Goal: Obtain resource: Download file/media

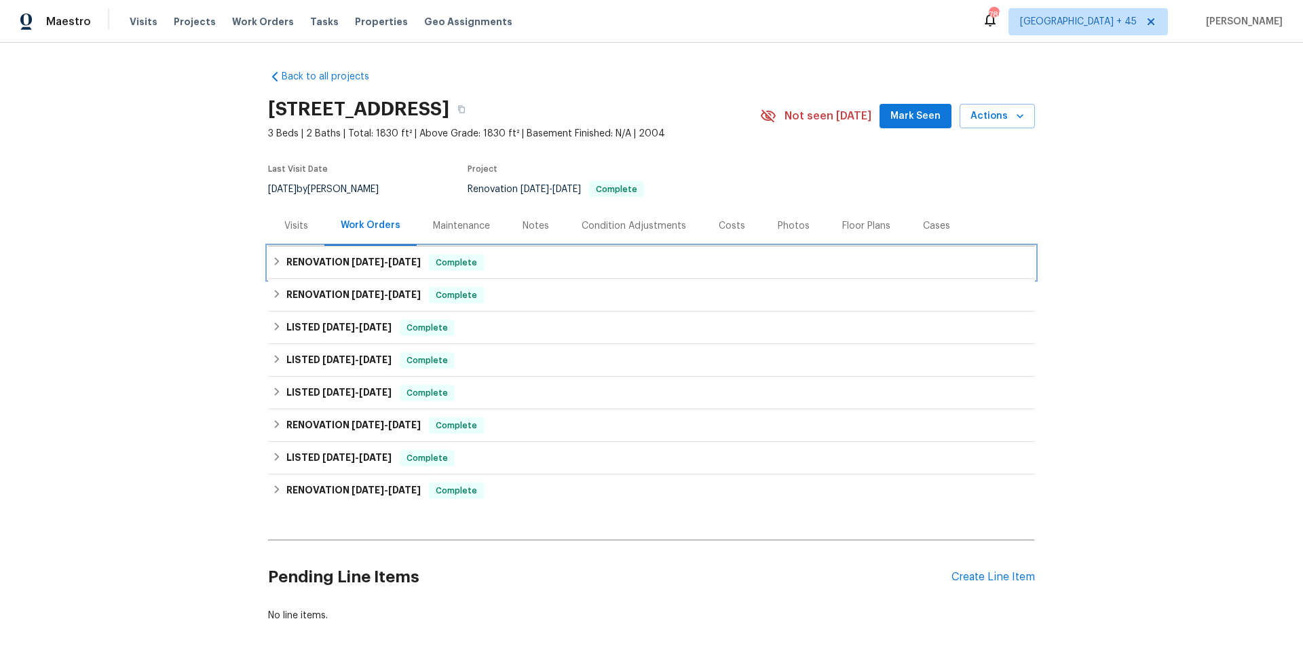
click at [370, 255] on h6 "RENOVATION 8/12/25 - 8/14/25" at bounding box center [353, 262] width 134 height 16
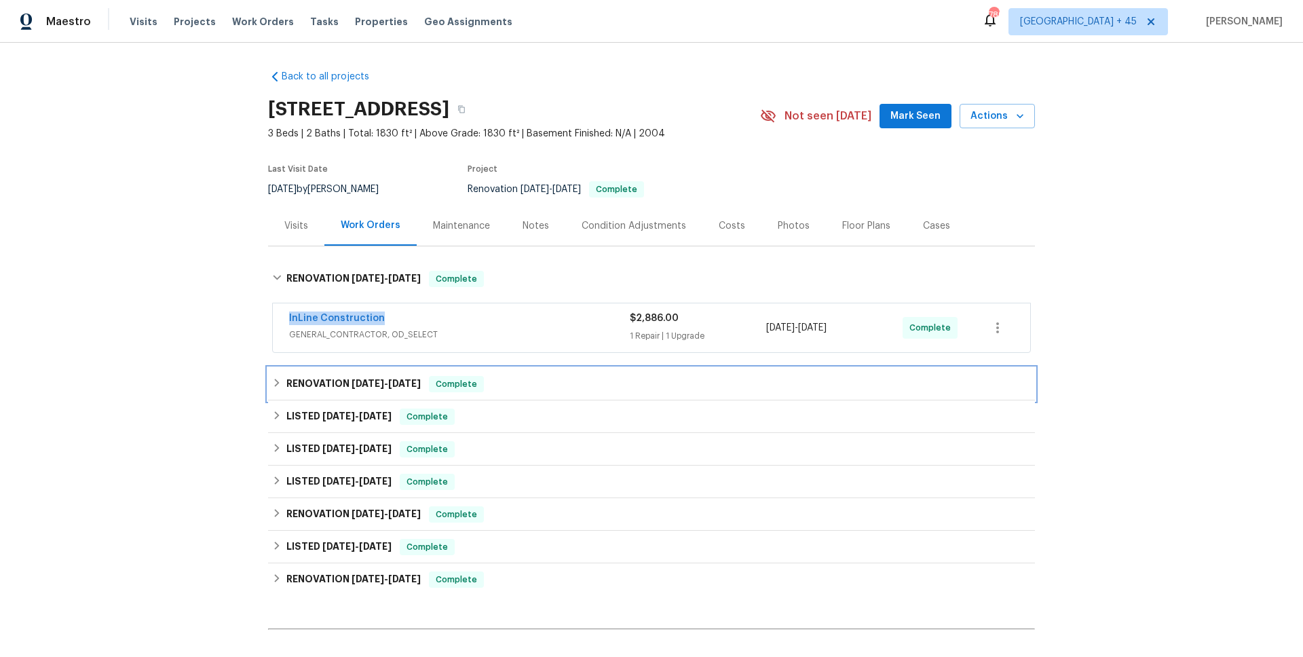
click at [363, 383] on span "[DATE]" at bounding box center [367, 383] width 33 height 9
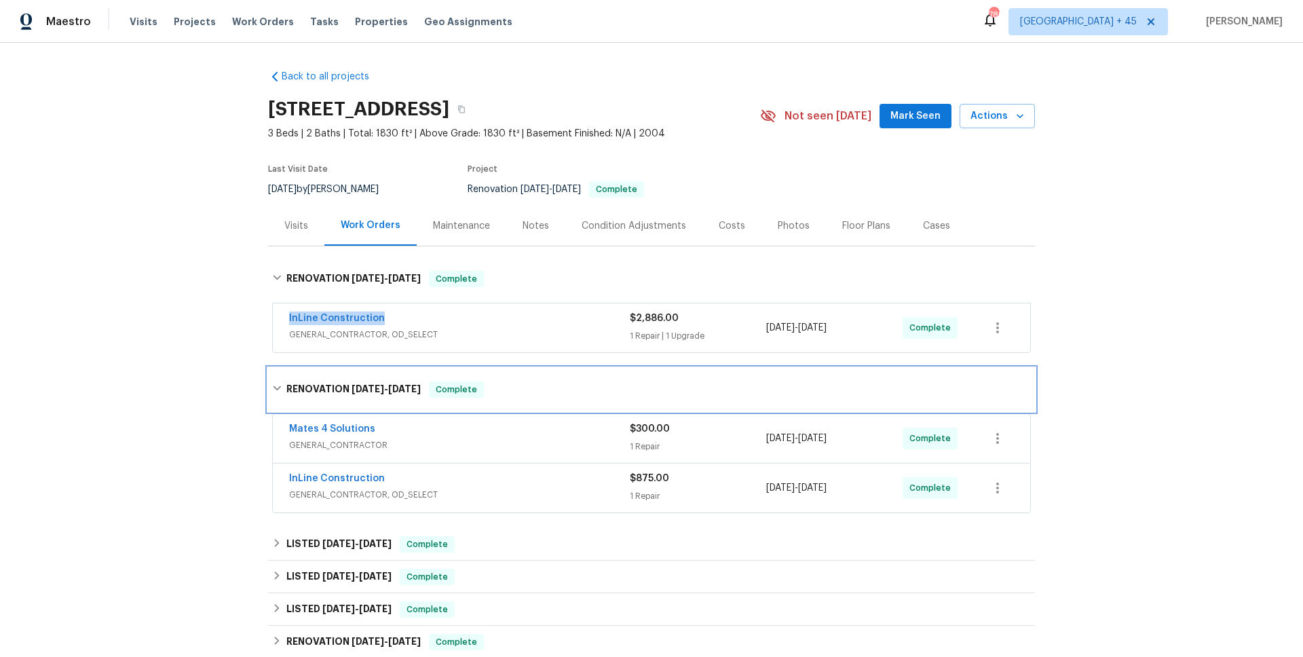
scroll to position [138, 0]
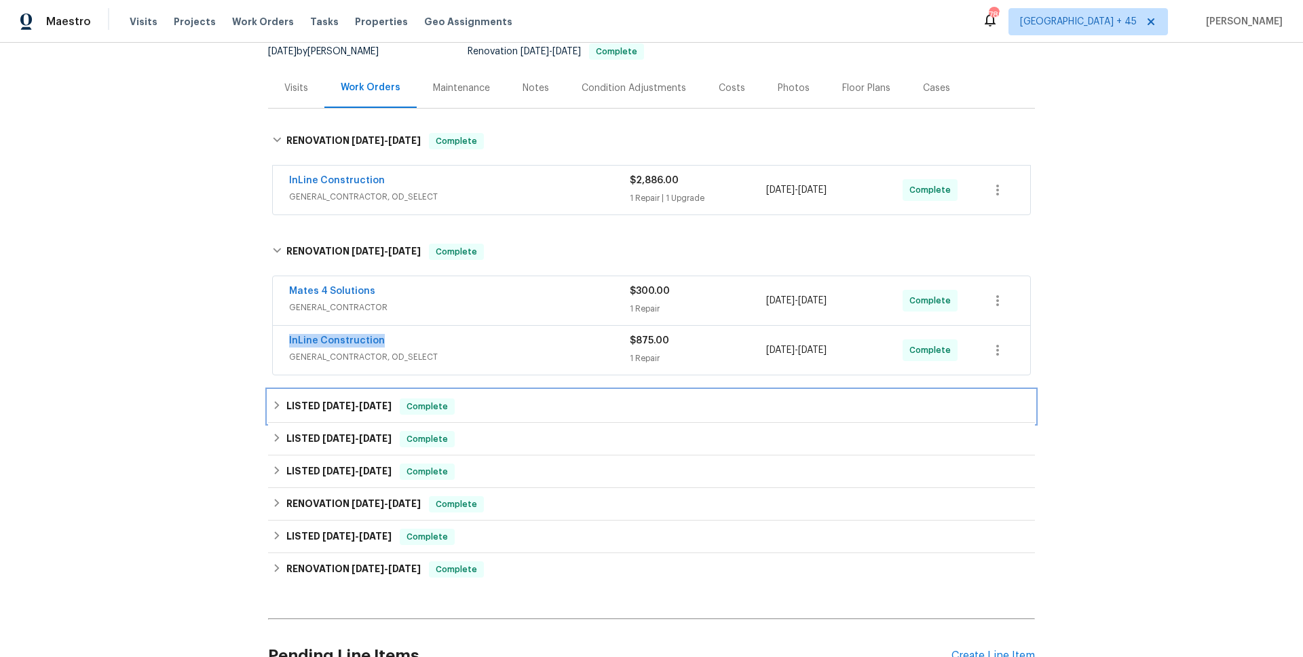
click at [373, 408] on span "8/6/25" at bounding box center [375, 405] width 33 height 9
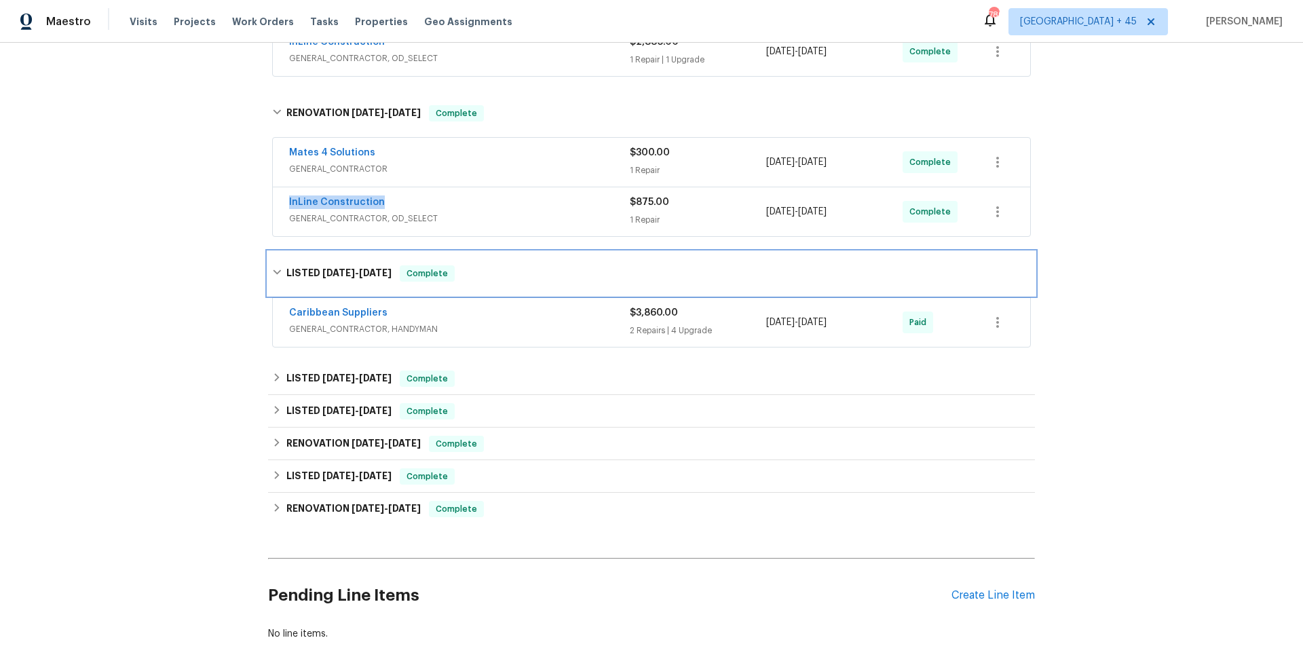
scroll to position [330, 0]
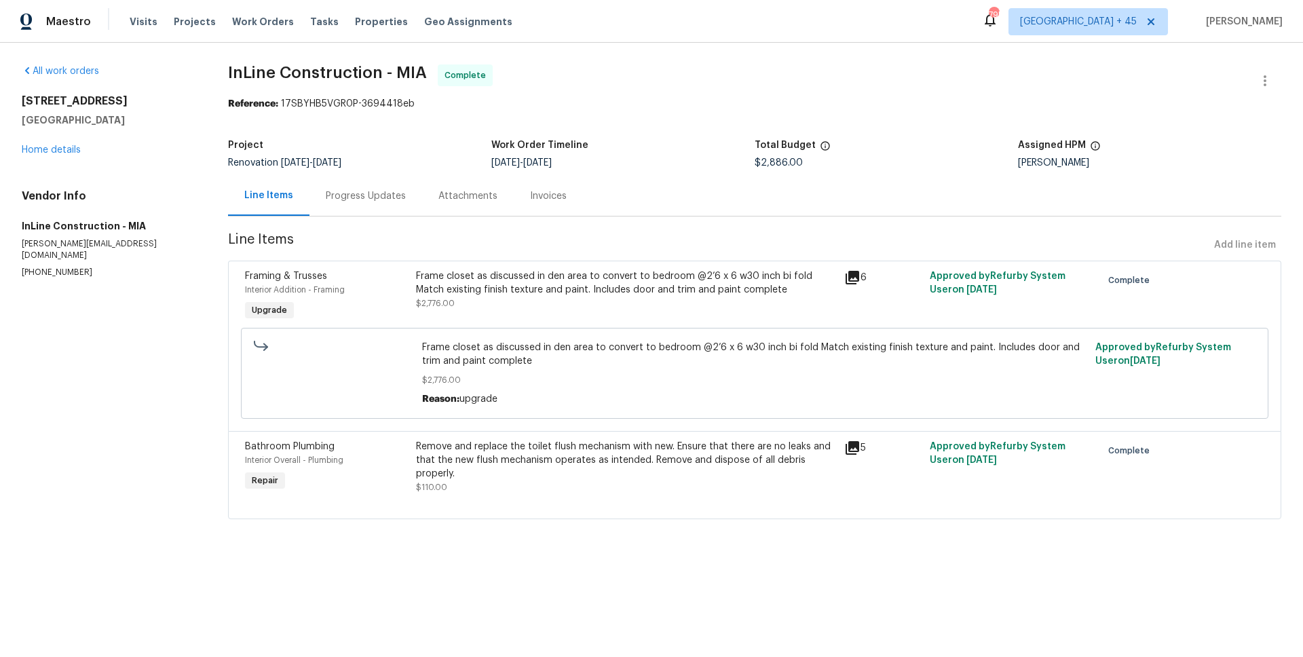
click at [541, 205] on div "Invoices" at bounding box center [548, 196] width 69 height 40
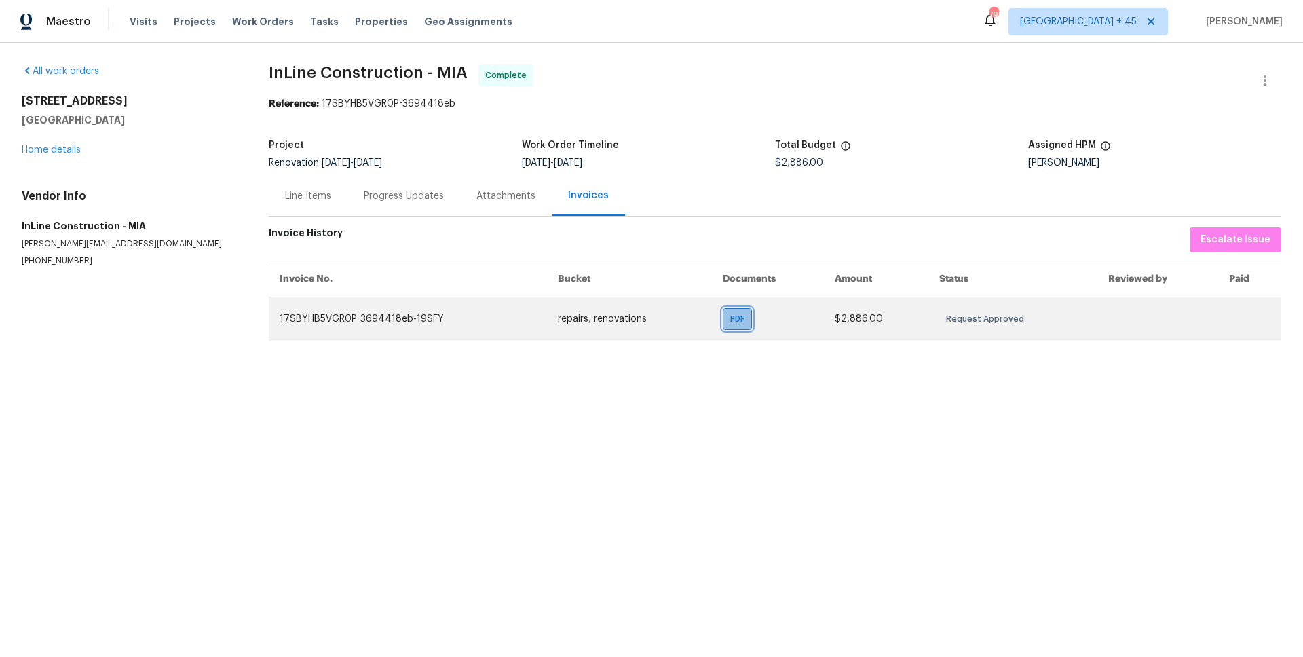
click at [736, 322] on span "PDF" at bounding box center [740, 319] width 20 height 14
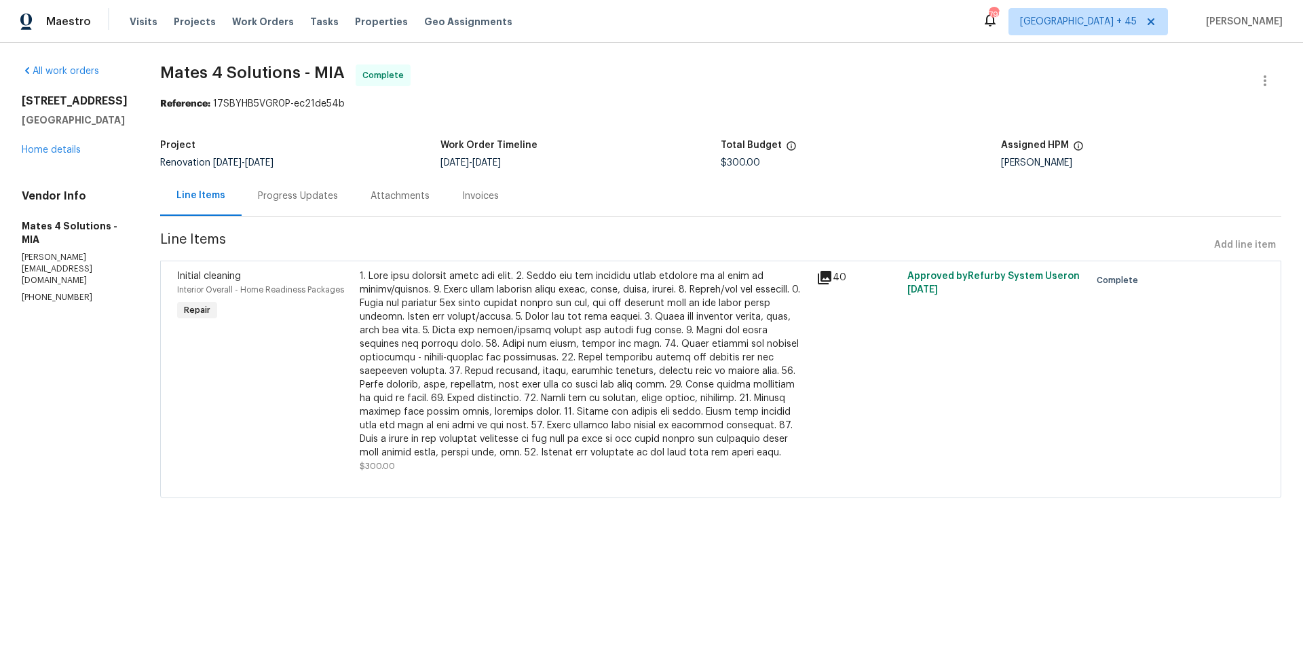
click at [476, 195] on div "Invoices" at bounding box center [480, 196] width 37 height 14
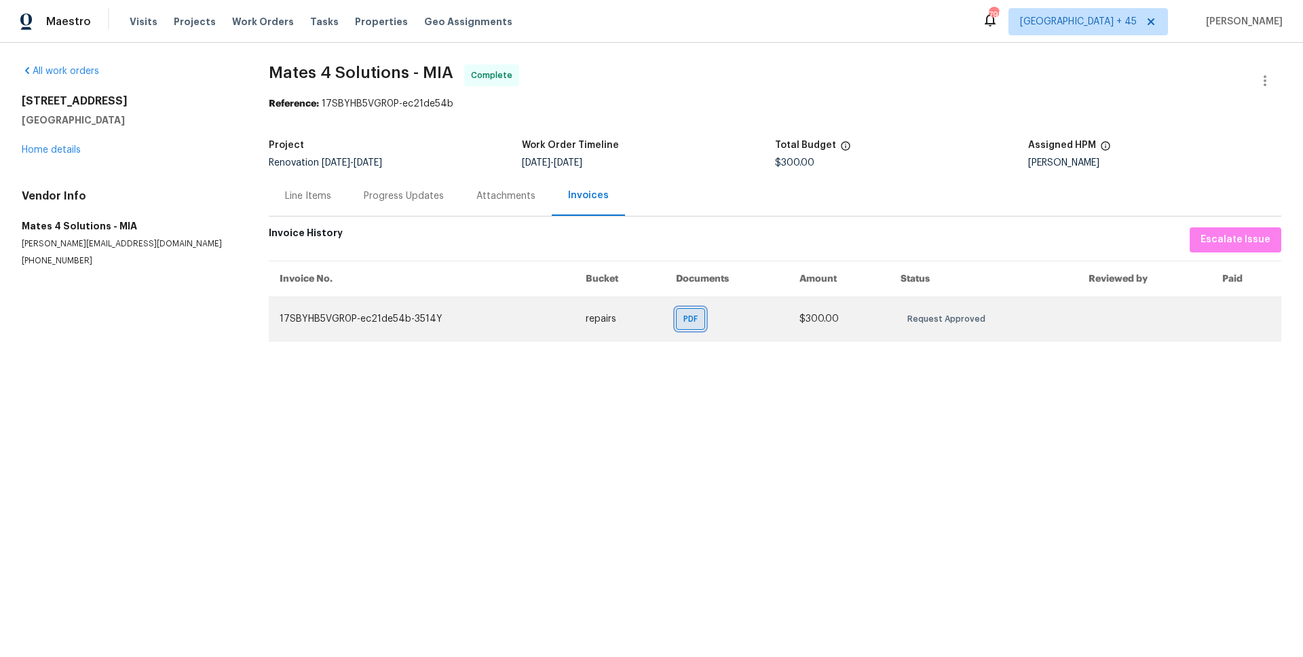
click at [693, 322] on span "PDF" at bounding box center [693, 319] width 20 height 14
click at [687, 322] on span "PDF" at bounding box center [693, 319] width 20 height 14
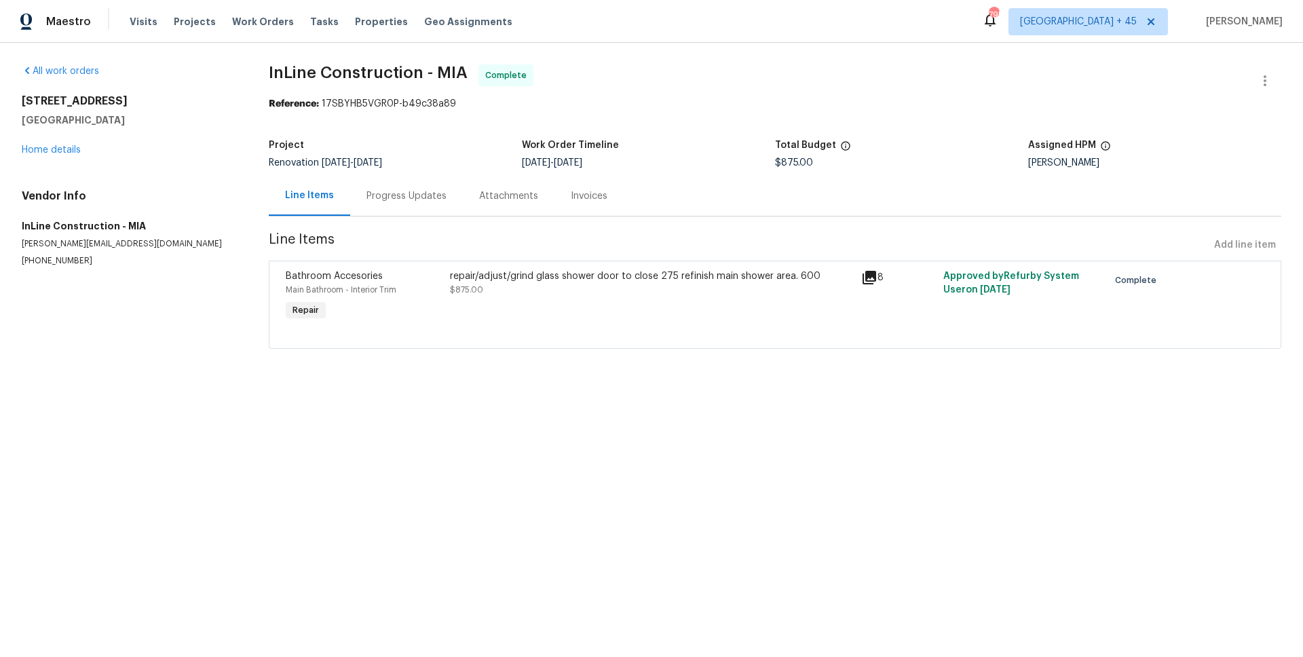
click at [574, 198] on div "Invoices" at bounding box center [589, 196] width 37 height 14
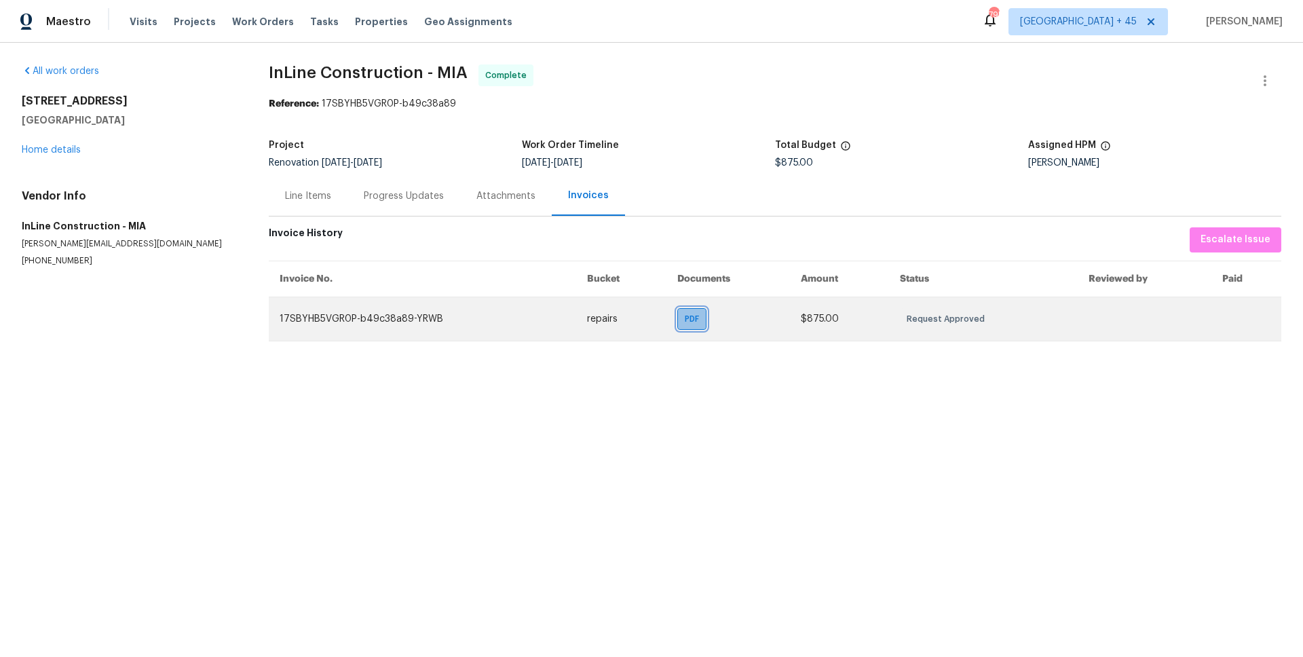
click at [682, 315] on div "PDF" at bounding box center [691, 319] width 29 height 22
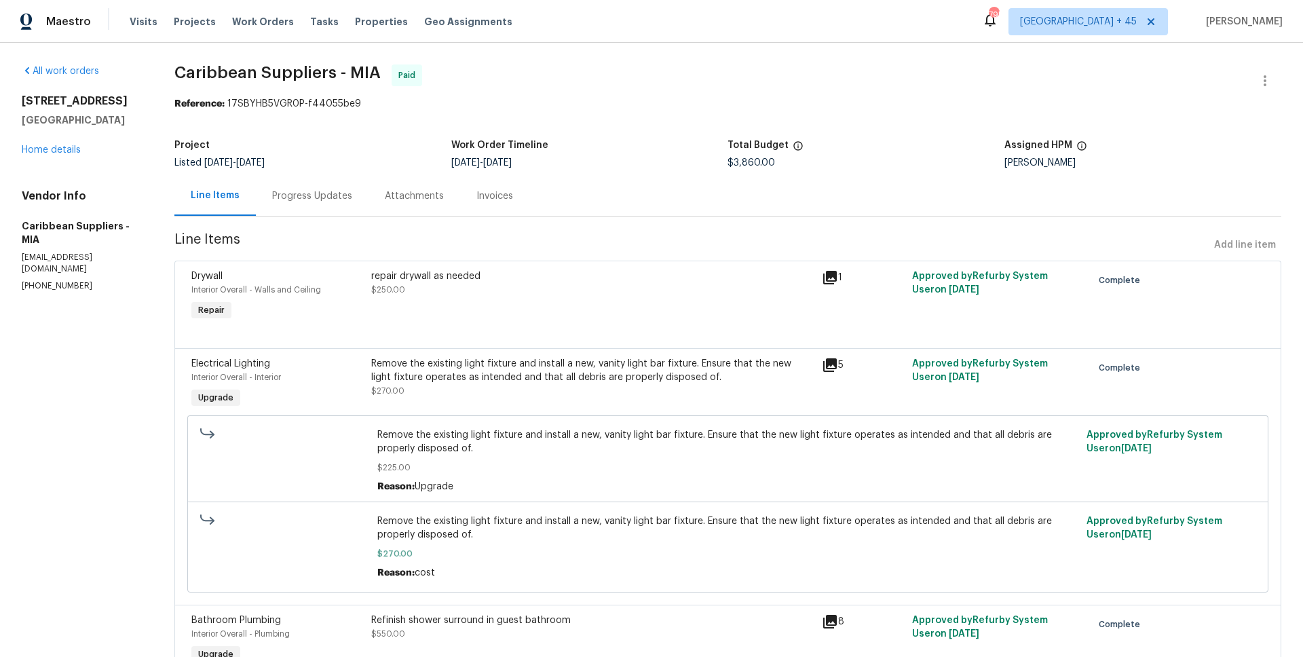
click at [501, 200] on div "Invoices" at bounding box center [494, 196] width 37 height 14
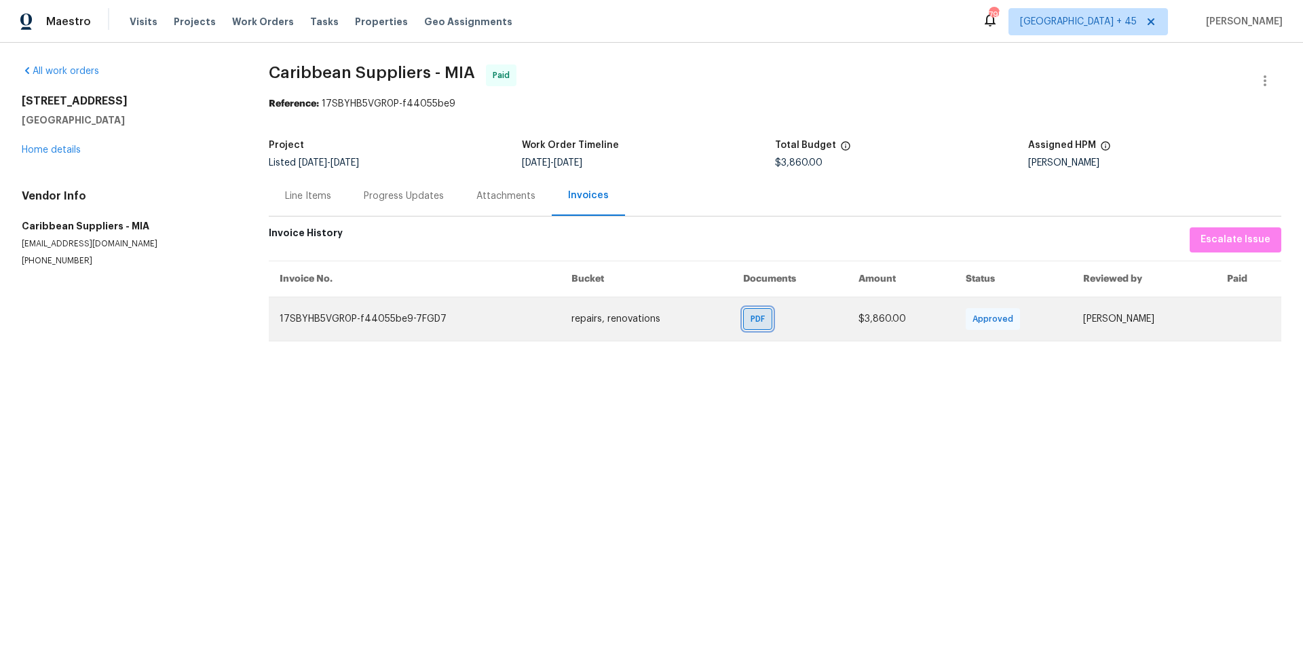
click at [743, 316] on div "PDF" at bounding box center [757, 319] width 29 height 22
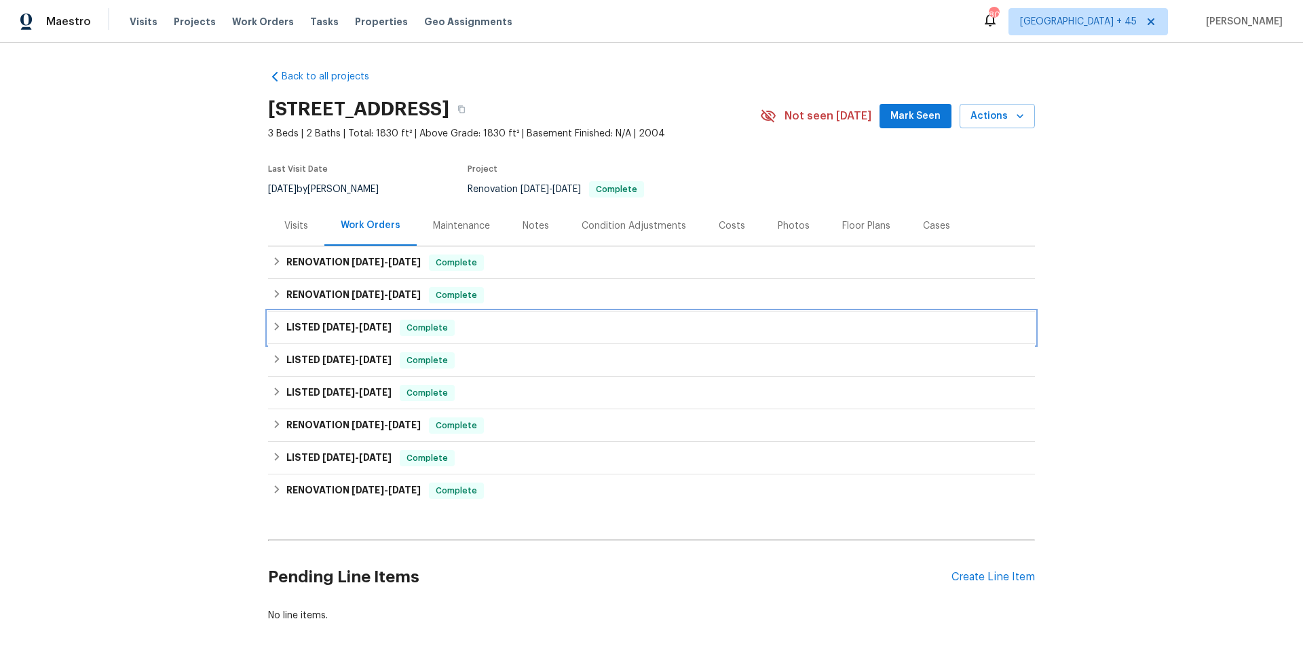
click at [373, 328] on span "8/6/25" at bounding box center [375, 326] width 33 height 9
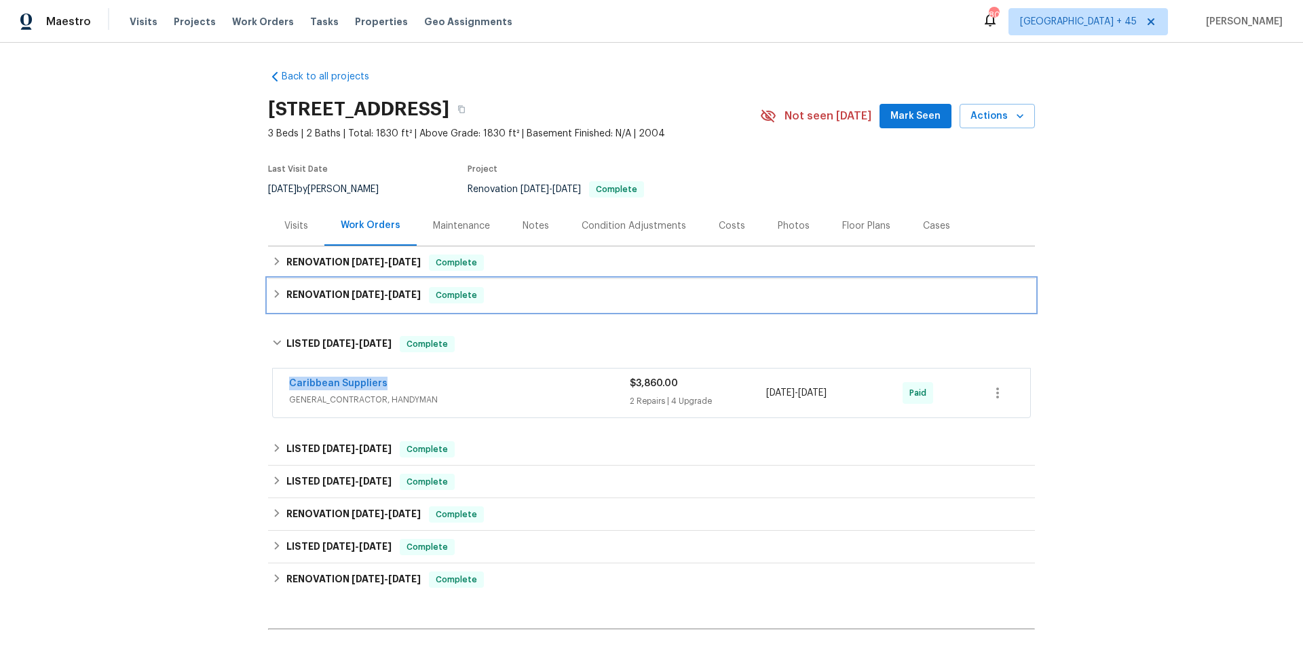
click at [371, 295] on span "8/6/25" at bounding box center [367, 294] width 33 height 9
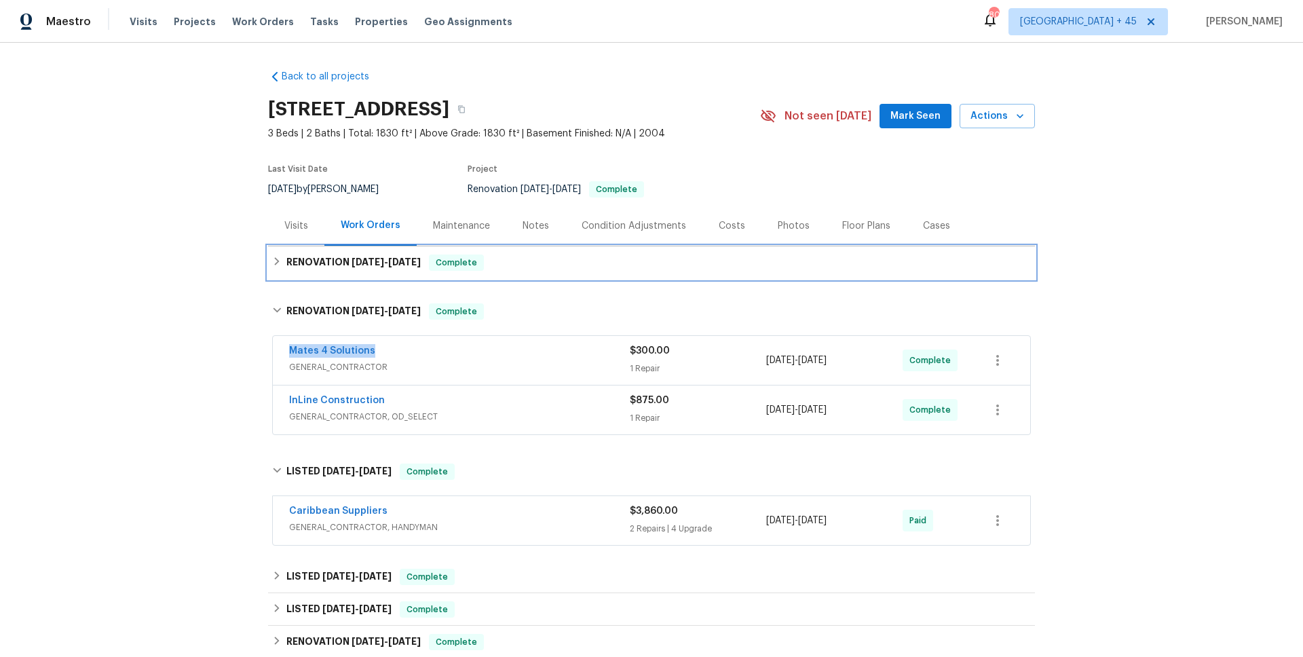
click at [360, 260] on span "8/12/25" at bounding box center [367, 261] width 33 height 9
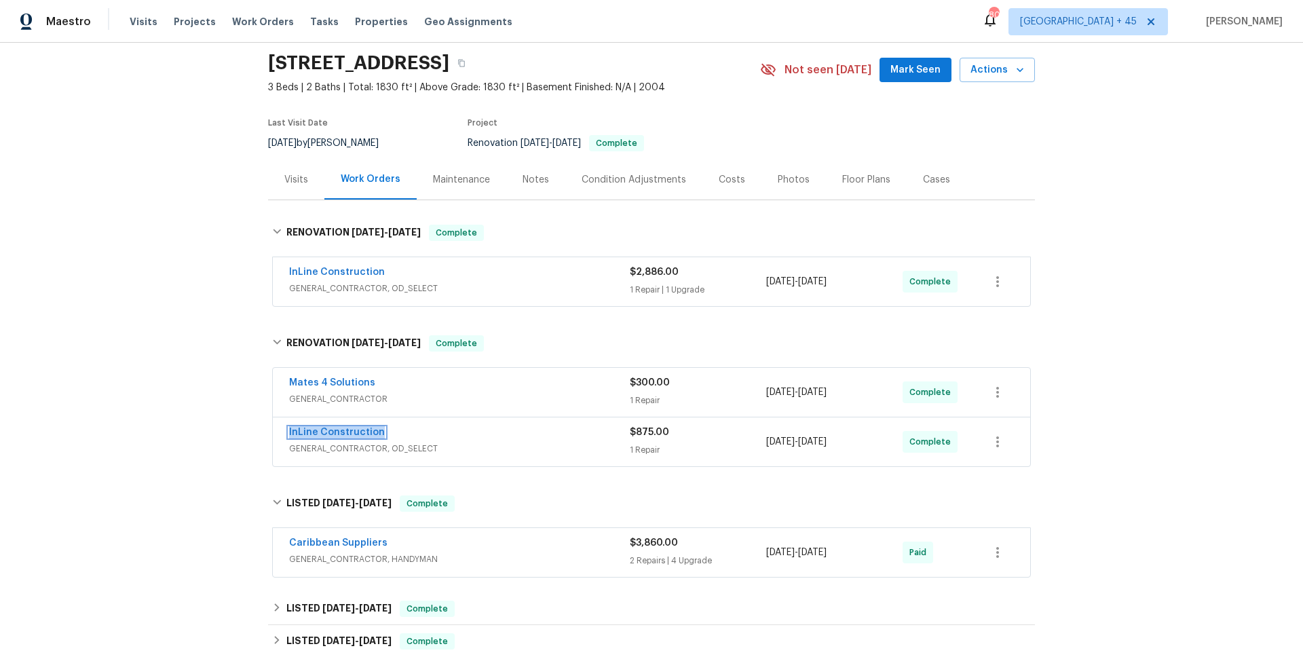
scroll to position [144, 0]
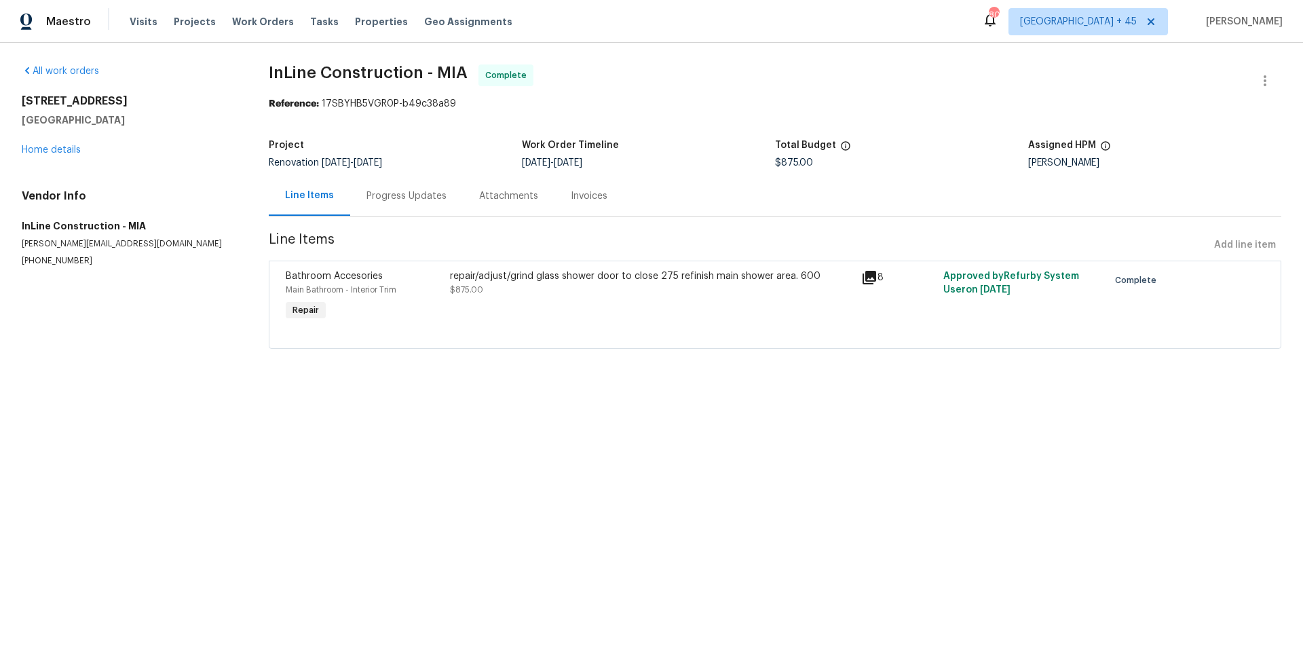
click at [586, 192] on div "Invoices" at bounding box center [589, 196] width 37 height 14
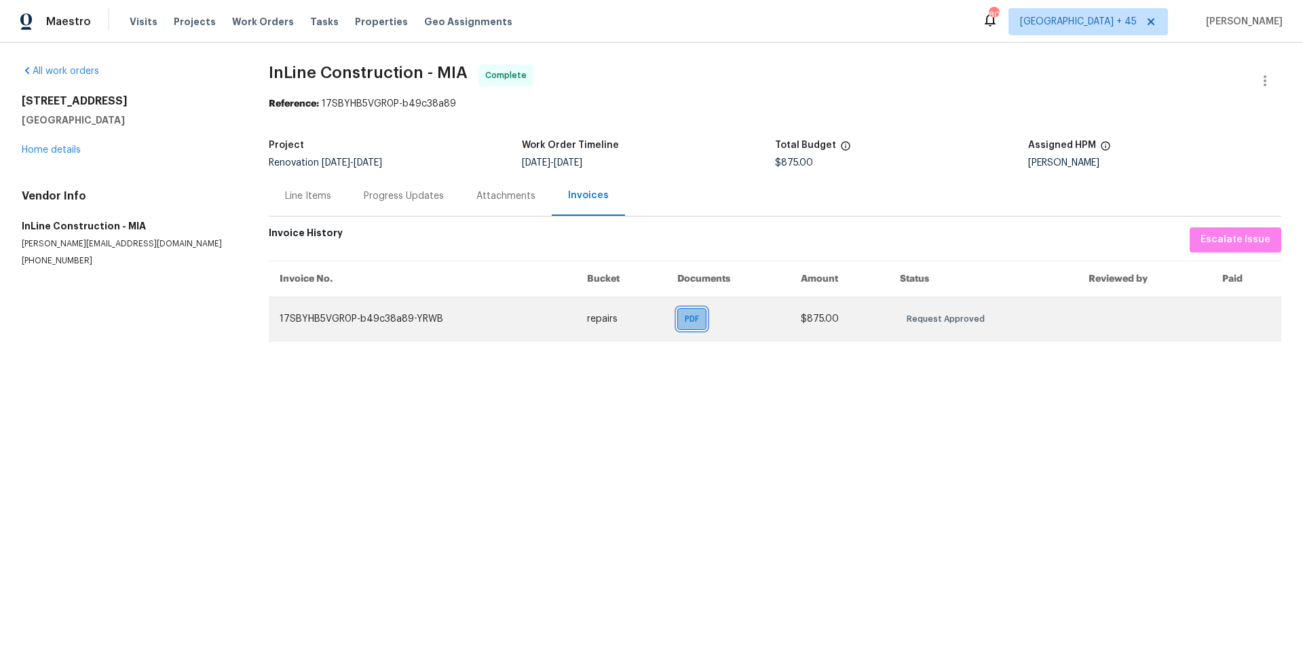
click at [687, 321] on span "PDF" at bounding box center [695, 319] width 20 height 14
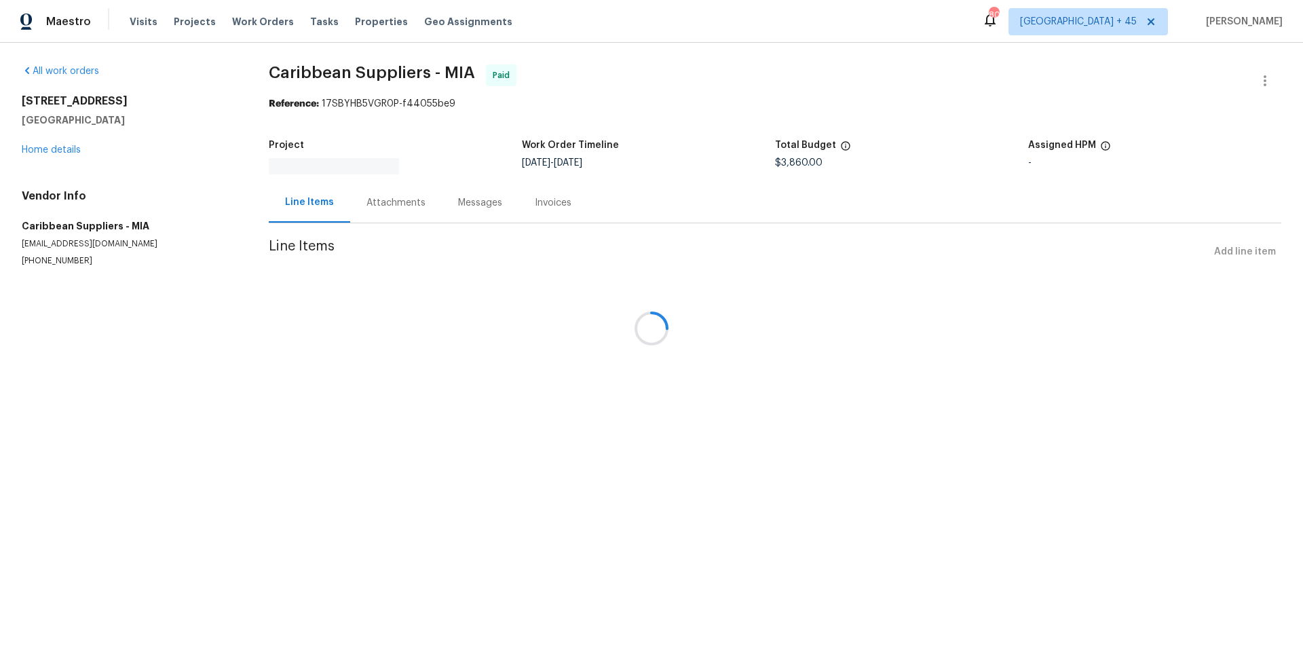
click at [549, 208] on div at bounding box center [651, 328] width 1303 height 657
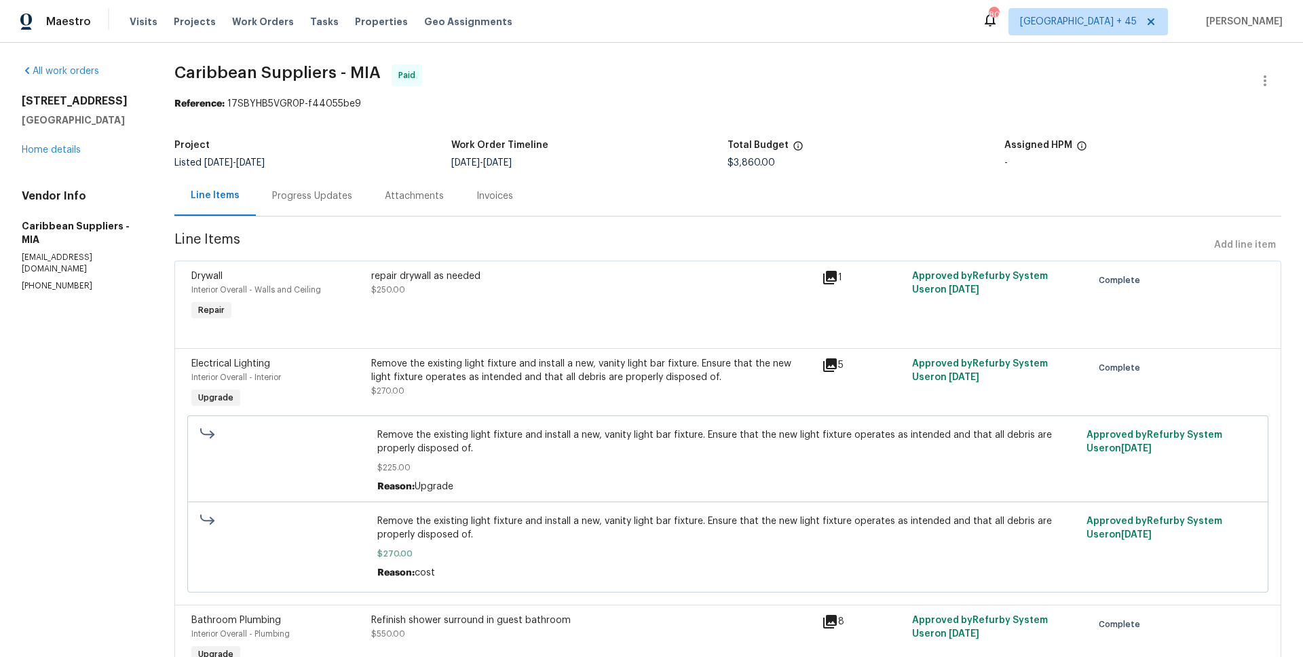
click at [590, 193] on div "Line Items Progress Updates Attachments Invoices" at bounding box center [727, 196] width 1107 height 41
click at [513, 200] on div "Invoices" at bounding box center [494, 196] width 37 height 14
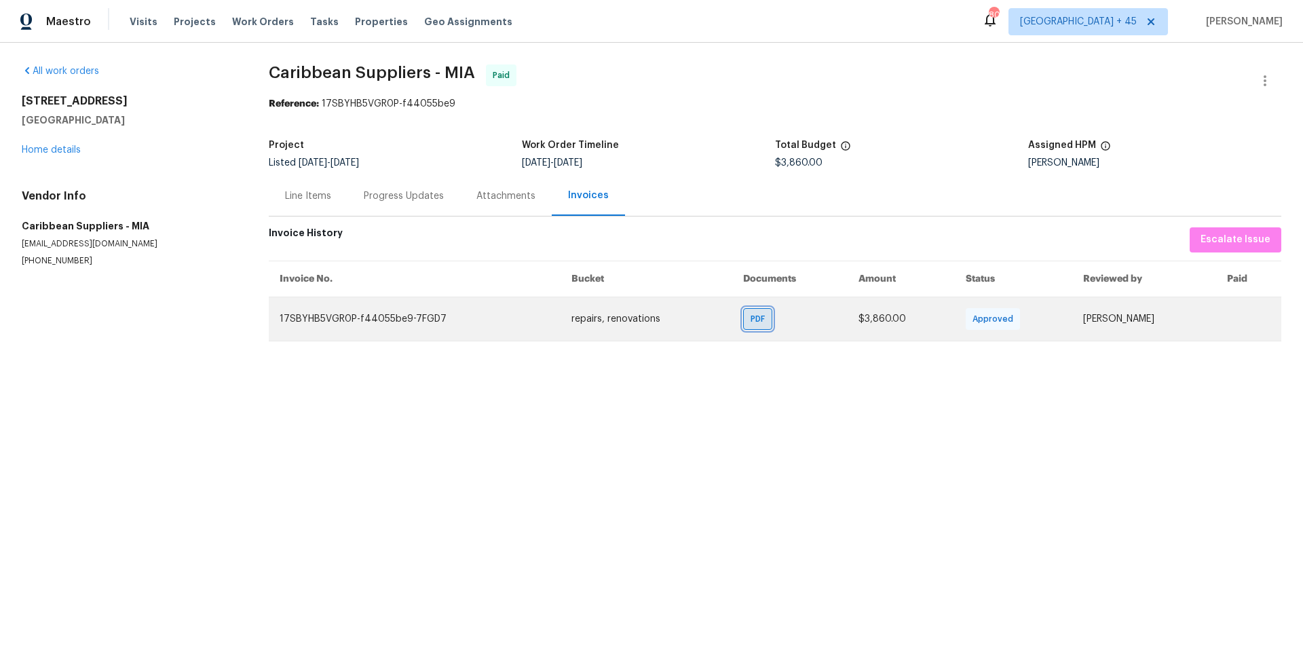
click at [750, 318] on span "PDF" at bounding box center [760, 319] width 20 height 14
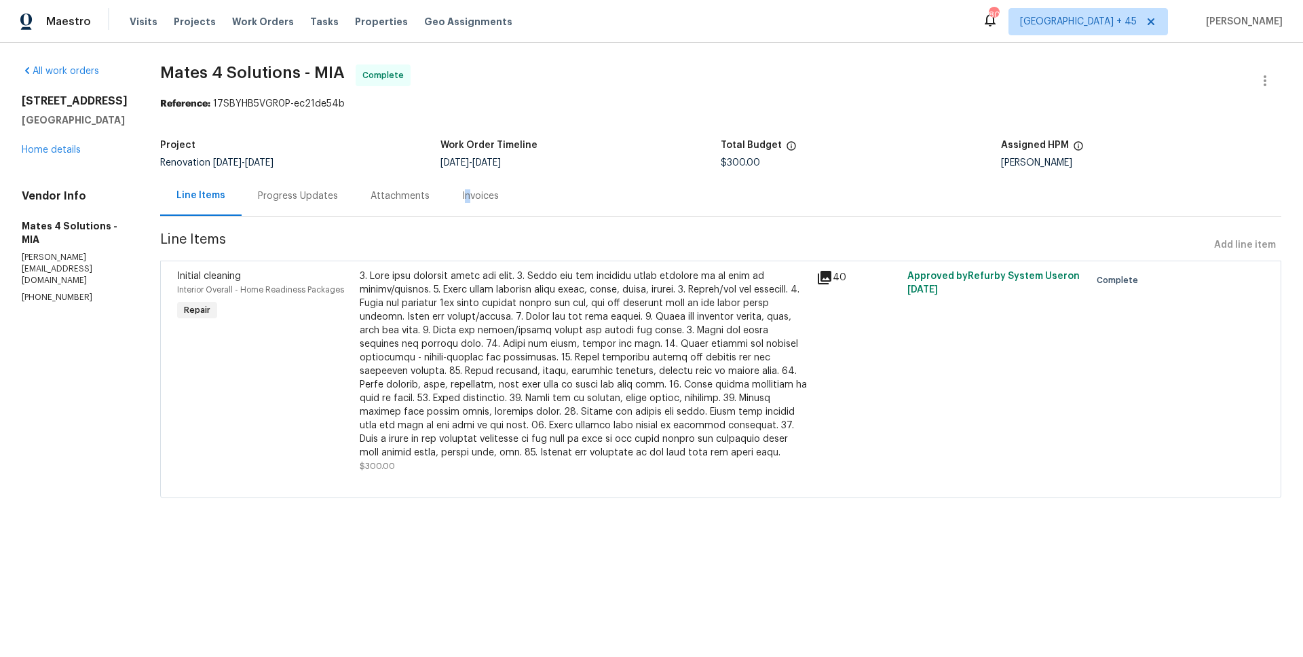
click at [473, 196] on div "Invoices" at bounding box center [480, 196] width 37 height 14
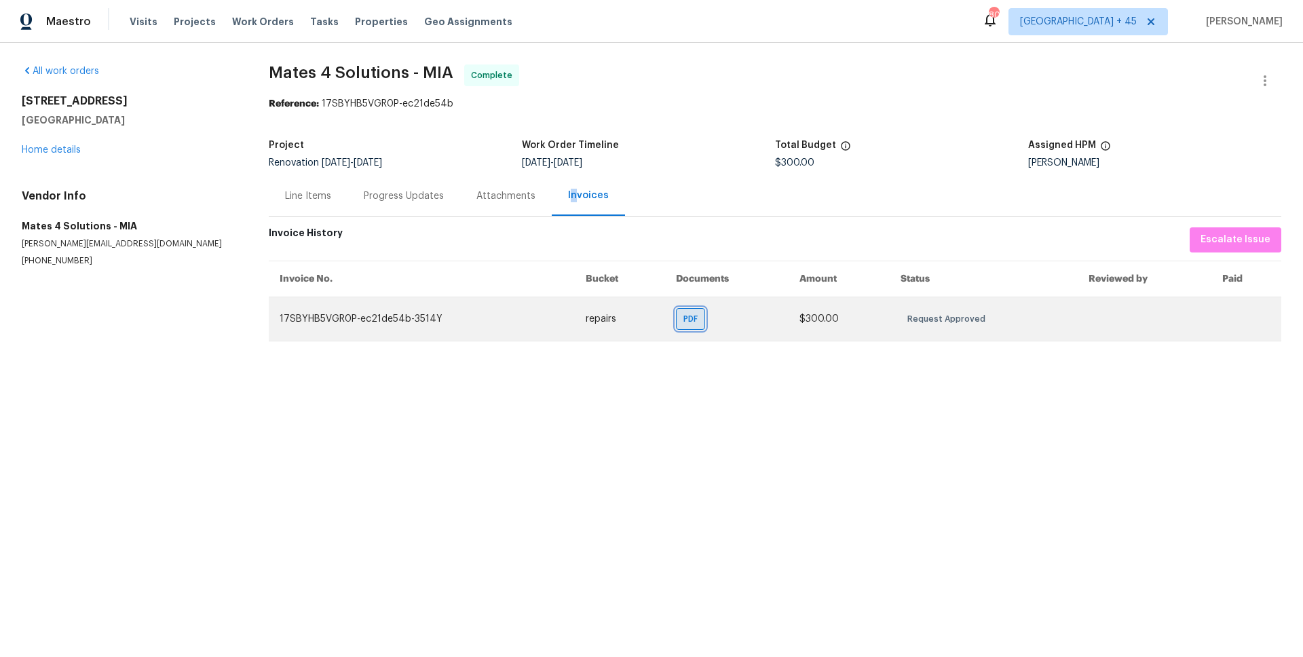
click at [693, 316] on span "PDF" at bounding box center [693, 319] width 20 height 14
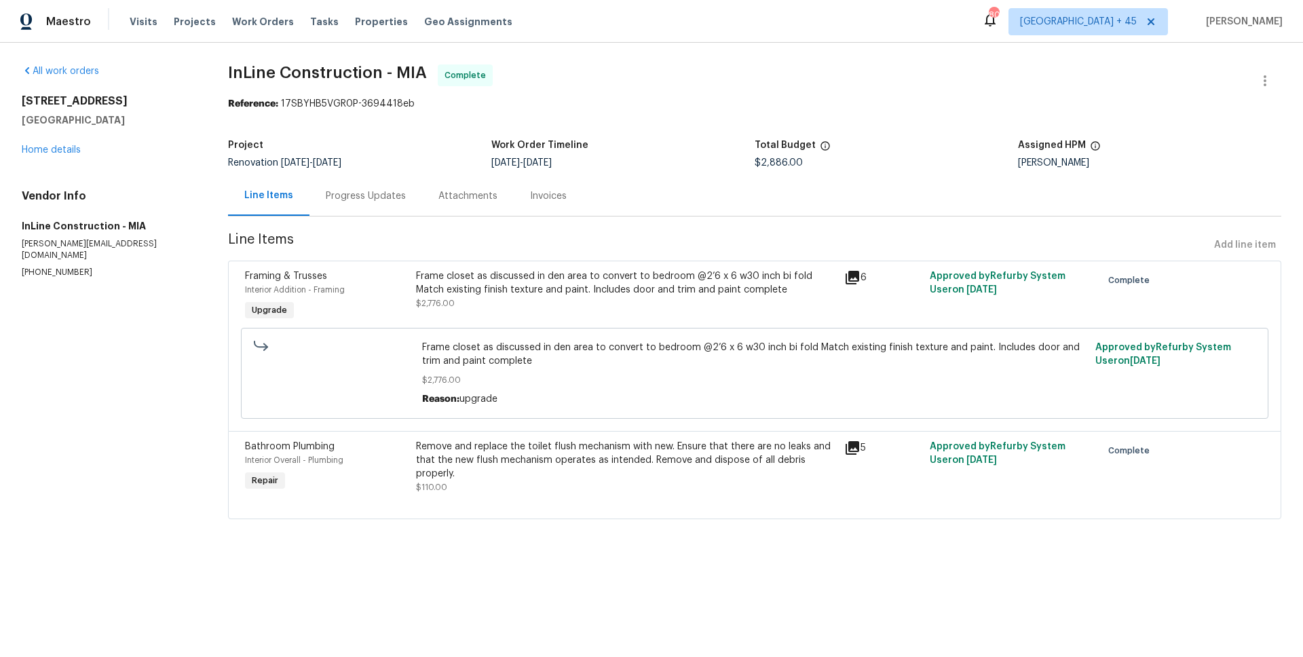
click at [530, 200] on div "Invoices" at bounding box center [548, 196] width 37 height 14
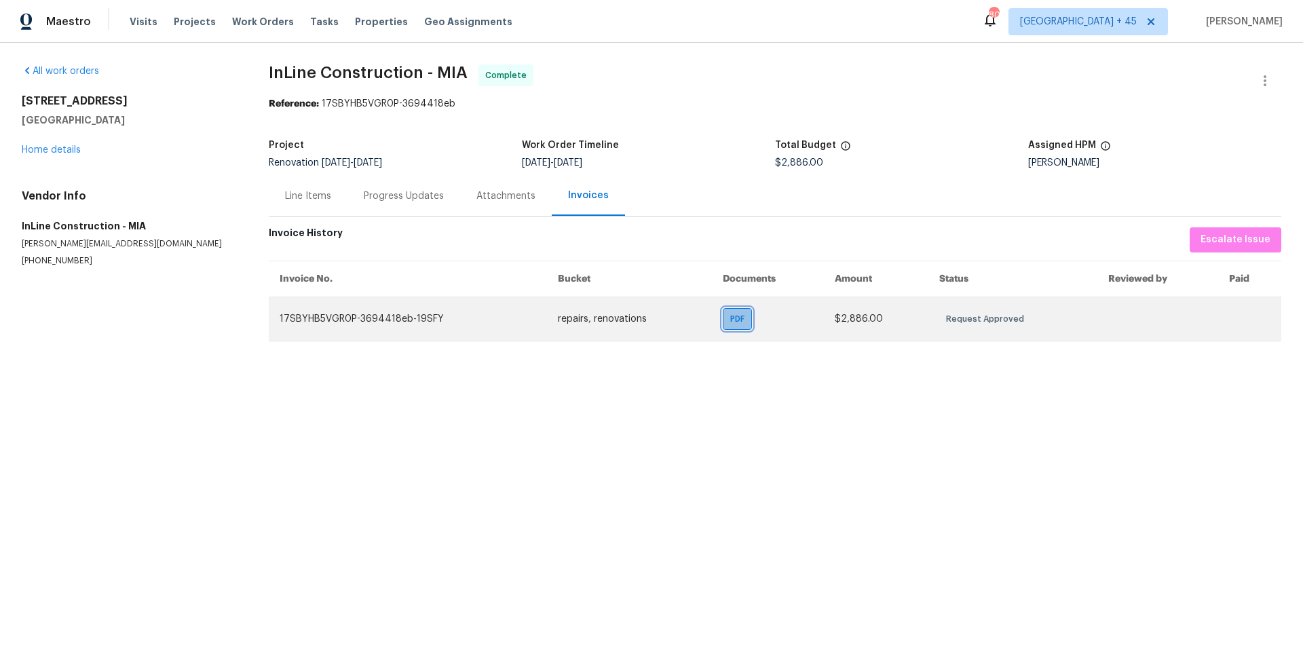
click at [726, 320] on div "PDF" at bounding box center [737, 319] width 29 height 22
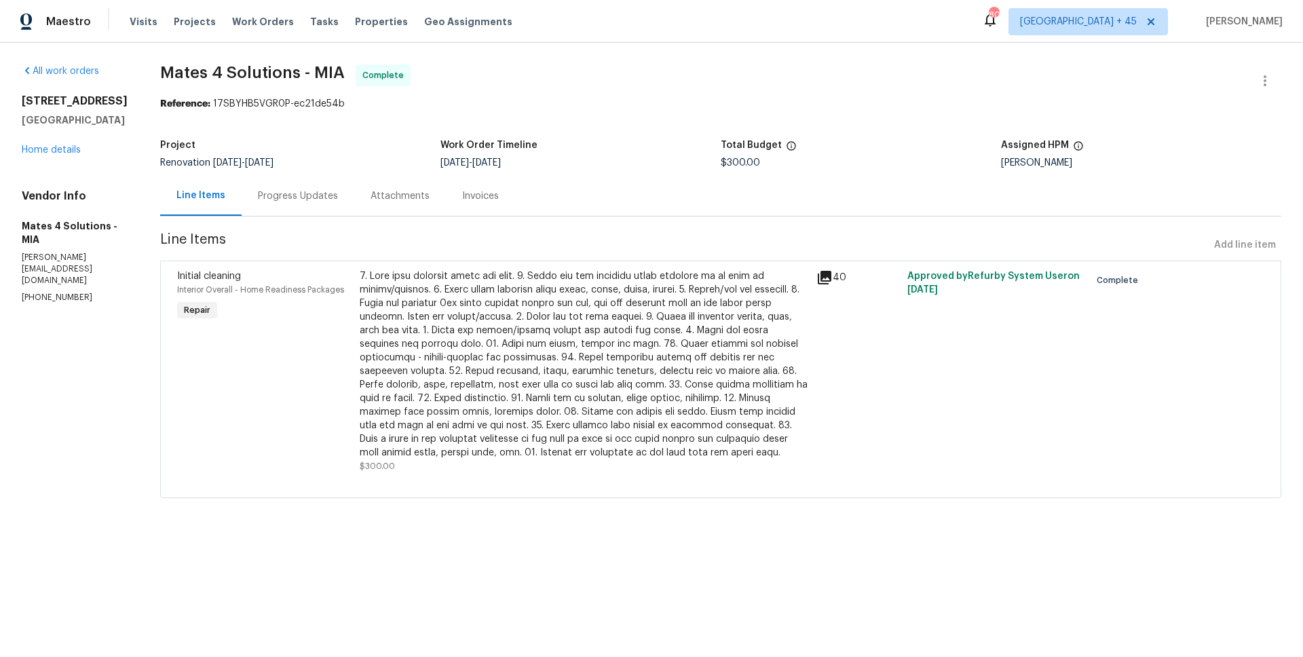
drag, startPoint x: 449, startPoint y: 161, endPoint x: 563, endPoint y: 161, distance: 114.0
click at [563, 161] on div "8/6/2025 - 8/8/2025" at bounding box center [580, 162] width 280 height 9
copy span "8/6/2025 - 8/8/2025"
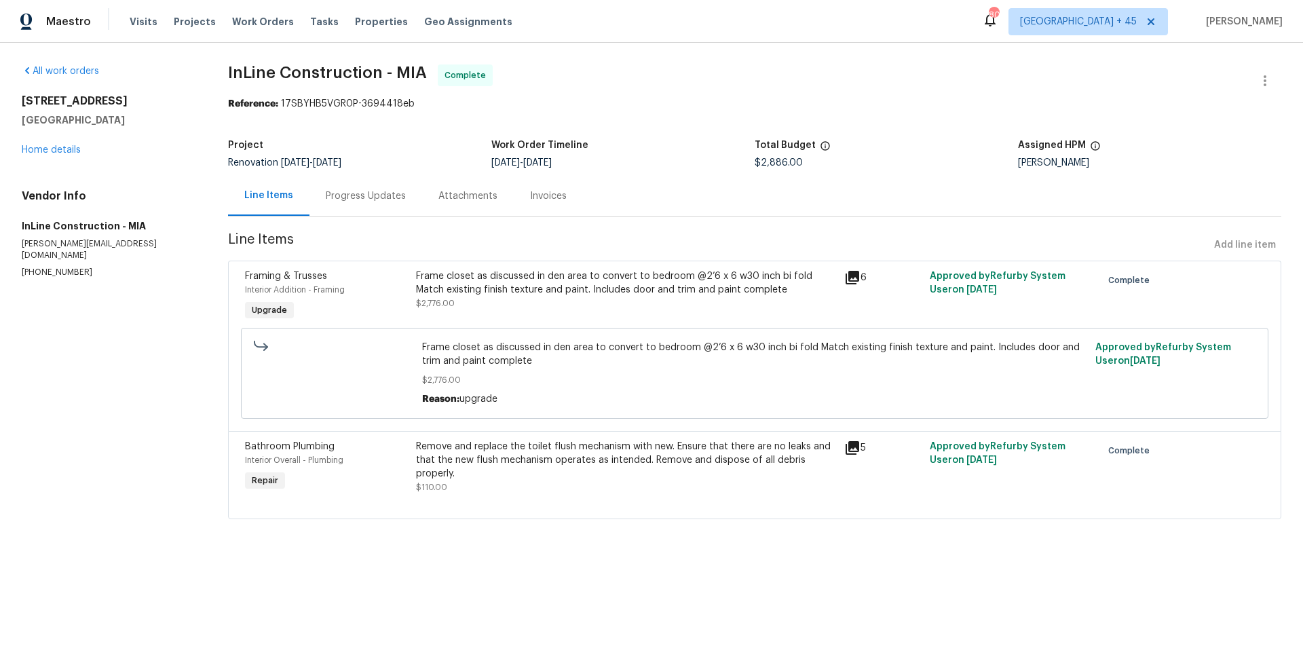
drag, startPoint x: 491, startPoint y: 163, endPoint x: 643, endPoint y: 163, distance: 152.0
click at [643, 163] on div "Project Renovation 8/12/2025 - 8/14/2025 Work Order Timeline 8/12/2025 - 8/14/2…" at bounding box center [754, 153] width 1053 height 43
copy div "Work Order Timeline 8/12/2025 - 8/14/2025"
click at [533, 215] on div "Invoices" at bounding box center [548, 196] width 69 height 40
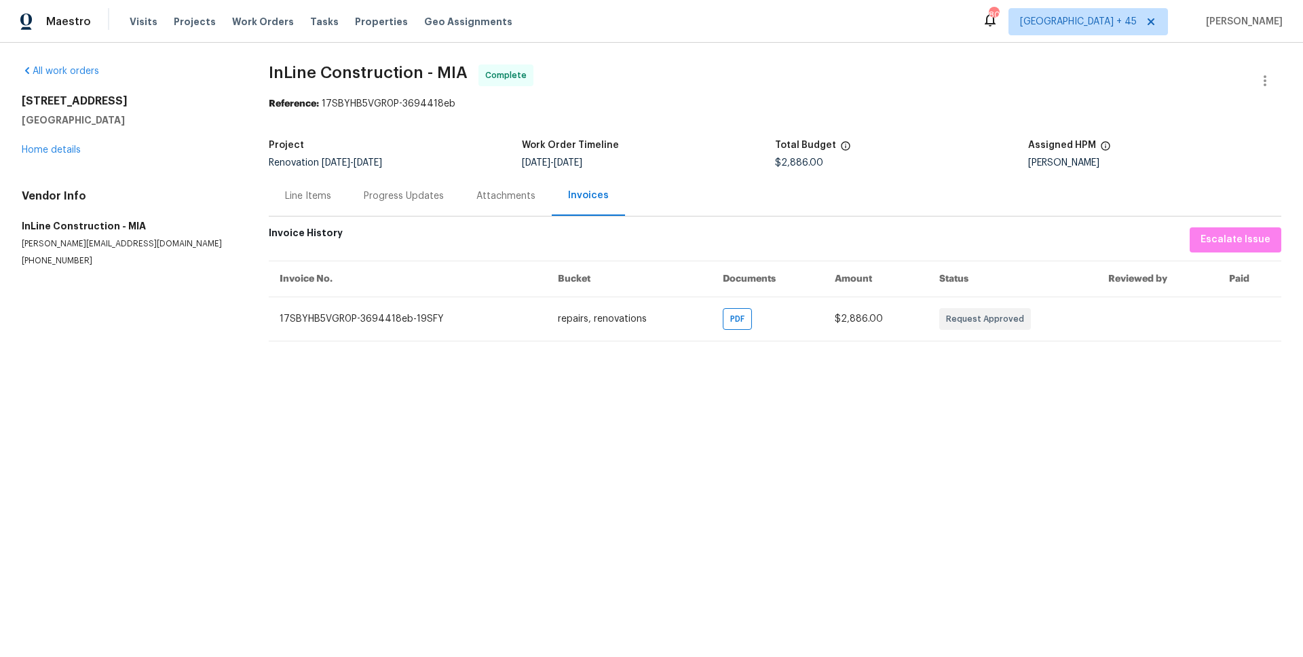
copy span "8/12/2025 - 8/14/2025"
drag, startPoint x: 522, startPoint y: 163, endPoint x: 629, endPoint y: 166, distance: 106.6
click at [629, 166] on div "8/12/2025 - 8/14/2025" at bounding box center [648, 162] width 253 height 9
drag, startPoint x: 296, startPoint y: 204, endPoint x: 343, endPoint y: 204, distance: 46.8
click at [296, 204] on div "Line Items" at bounding box center [308, 196] width 79 height 40
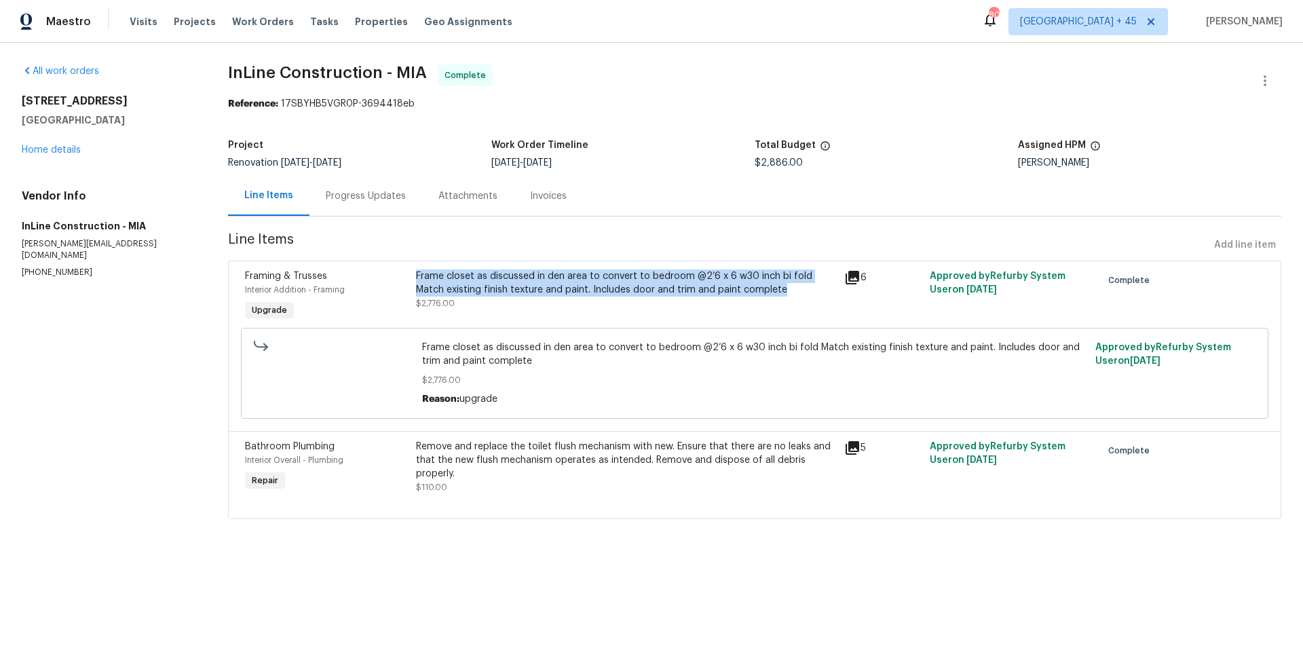
copy div "Frame closet as discussed in den area to convert to bedroom @2’6 x 6 w30 inch b…"
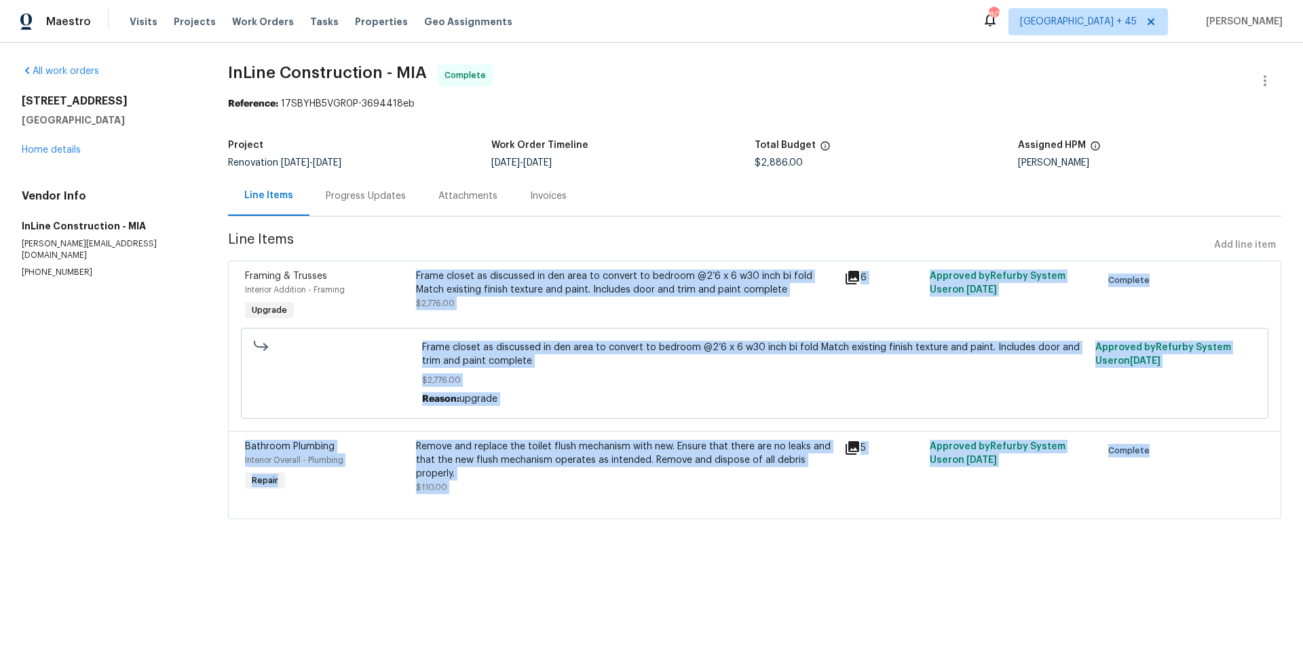
drag, startPoint x: 413, startPoint y: 273, endPoint x: 626, endPoint y: 638, distance: 422.7
click at [626, 557] on html "Maestro Visits Projects Work Orders Tasks Properties Geo Assignments 803 Atlant…" at bounding box center [651, 278] width 1303 height 557
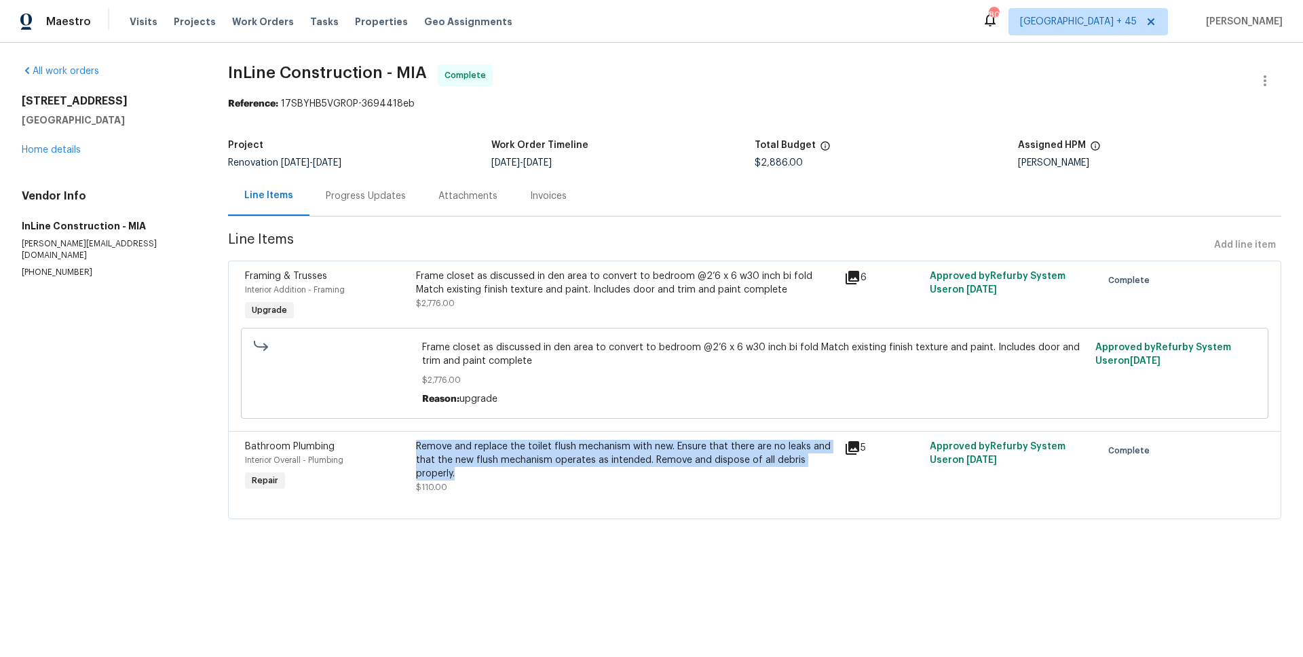
copy div "Remove and replace the toilet flush mechanism with new. Ensure that there are n…"
drag, startPoint x: 415, startPoint y: 440, endPoint x: 535, endPoint y: 592, distance: 194.1
click at [535, 557] on html "Maestro Visits Projects Work Orders Tasks Properties Geo Assignments 803 Atlant…" at bounding box center [651, 278] width 1303 height 557
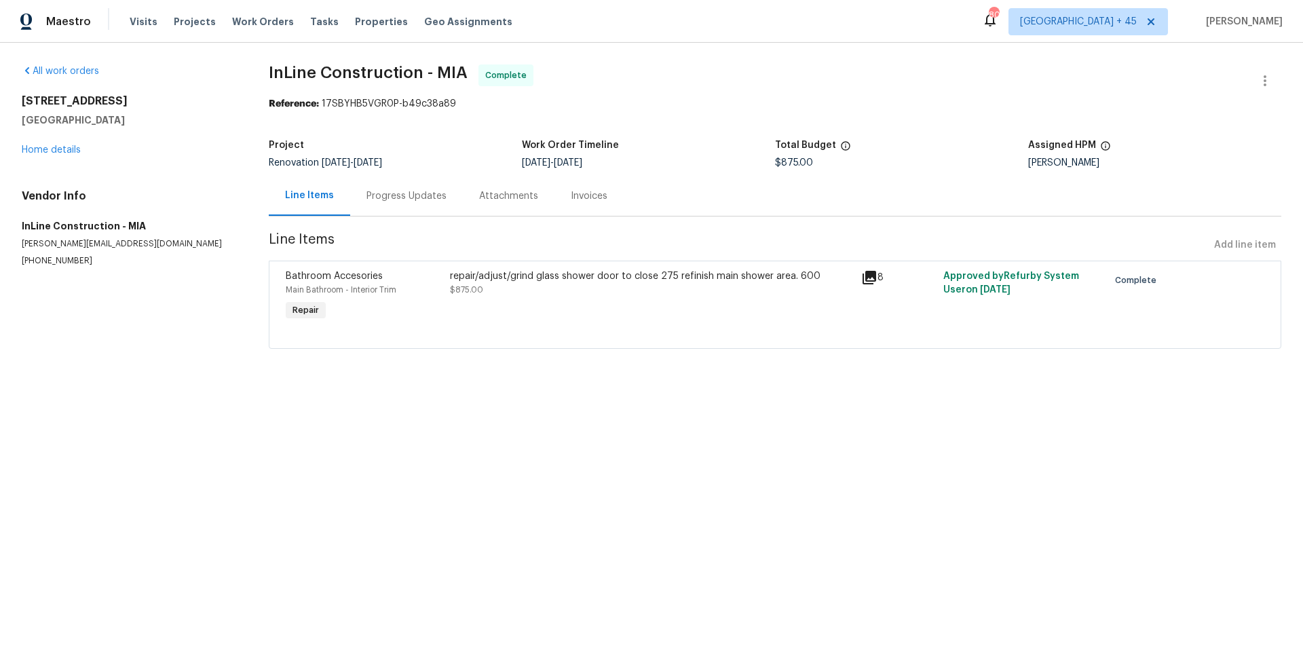
drag, startPoint x: 320, startPoint y: 162, endPoint x: 410, endPoint y: 163, distance: 90.2
click at [410, 163] on div "Renovation [DATE] - [DATE]" at bounding box center [395, 162] width 253 height 9
copy div "repair/adjust/grind glass shower door to close 275 refinish main shower area."
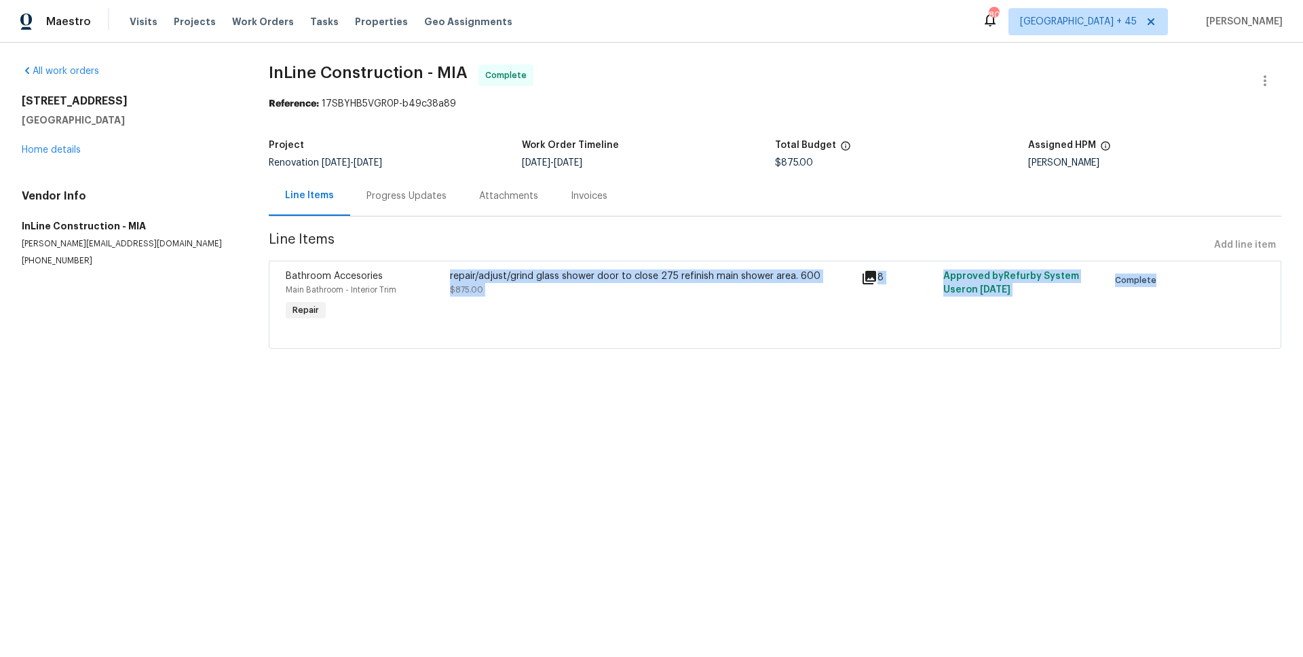
drag, startPoint x: 449, startPoint y: 276, endPoint x: 805, endPoint y: 335, distance: 361.1
click at [805, 335] on div "Bathroom Accesories Main Bathroom - Interior Trim Repair repair/adjust/grind gl…" at bounding box center [775, 305] width 1012 height 88
click at [805, 335] on div at bounding box center [775, 332] width 978 height 16
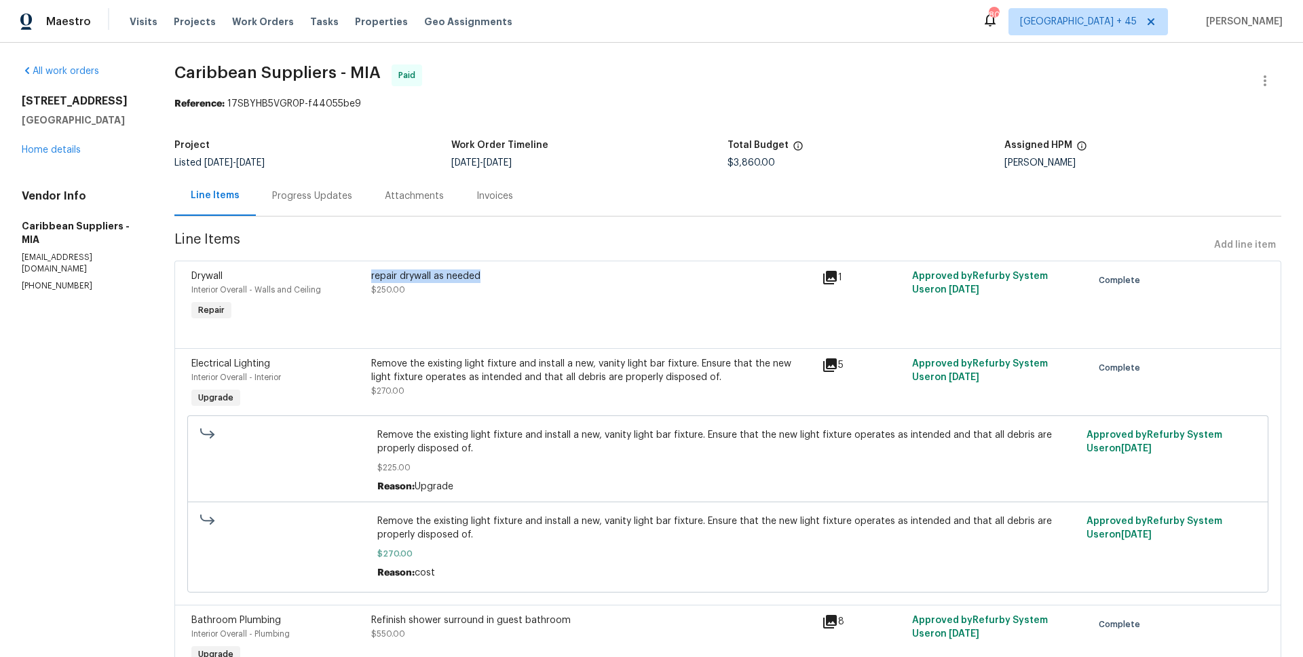
copy div "repair drywall as needed"
drag, startPoint x: 383, startPoint y: 275, endPoint x: 607, endPoint y: 235, distance: 227.3
click at [607, 235] on span "Line Items" at bounding box center [691, 245] width 1034 height 25
drag, startPoint x: 461, startPoint y: 163, endPoint x: 572, endPoint y: 163, distance: 110.6
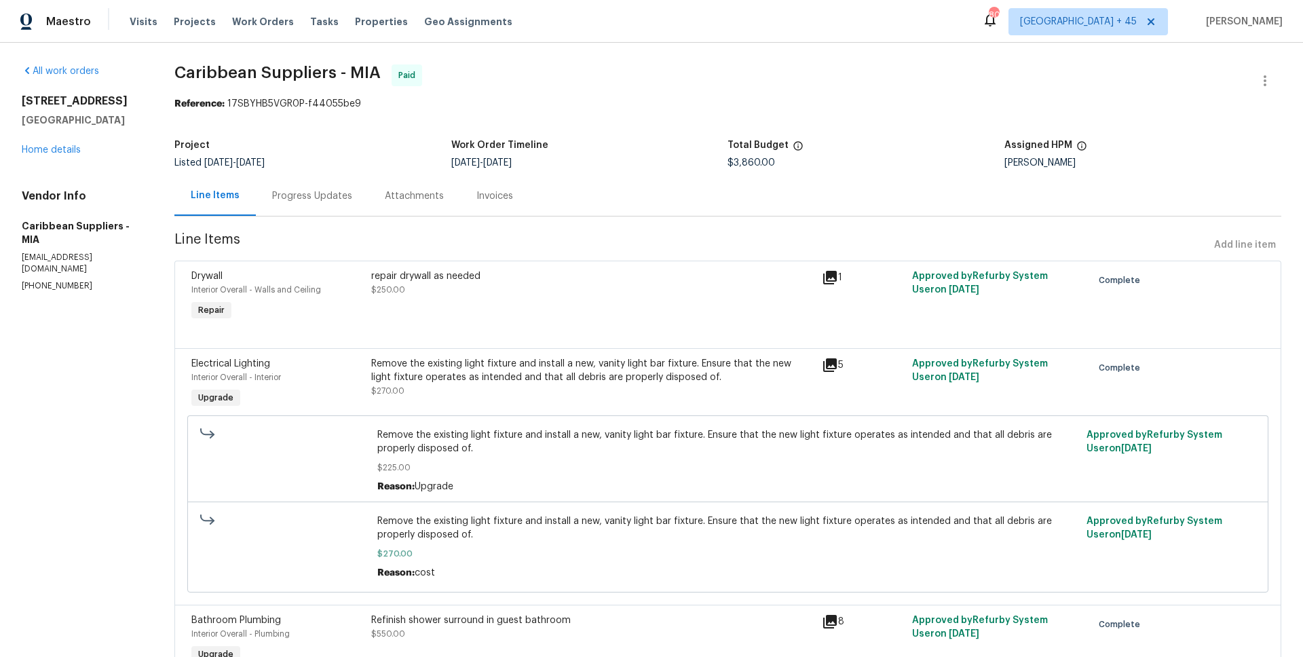
click at [572, 163] on div "[DATE] - [DATE]" at bounding box center [589, 162] width 277 height 9
copy span "[DATE] - [DATE]"
drag, startPoint x: 381, startPoint y: 277, endPoint x: 508, endPoint y: 278, distance: 126.2
click at [508, 278] on div "repair drywall as needed $250.00" at bounding box center [592, 296] width 451 height 62
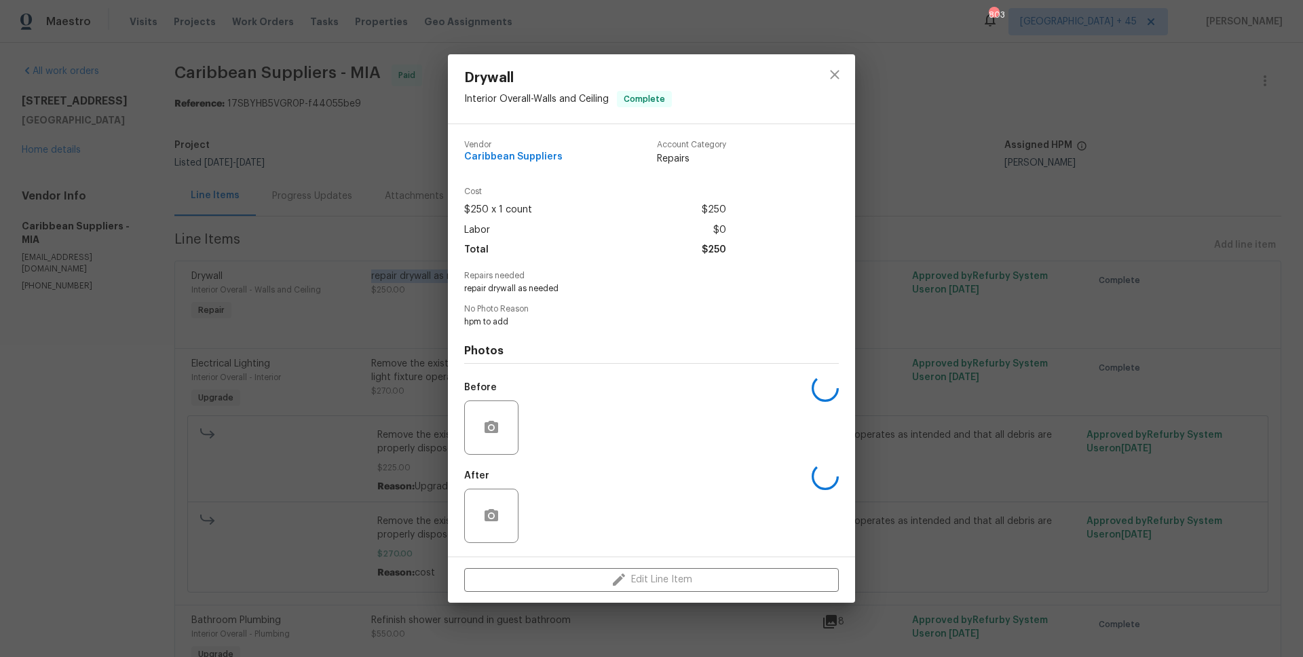
copy div "repair drywall as needed"
click at [242, 273] on div "Drywall Interior Overall - Walls and Ceiling Complete Vendor Caribbean Supplier…" at bounding box center [651, 328] width 1303 height 657
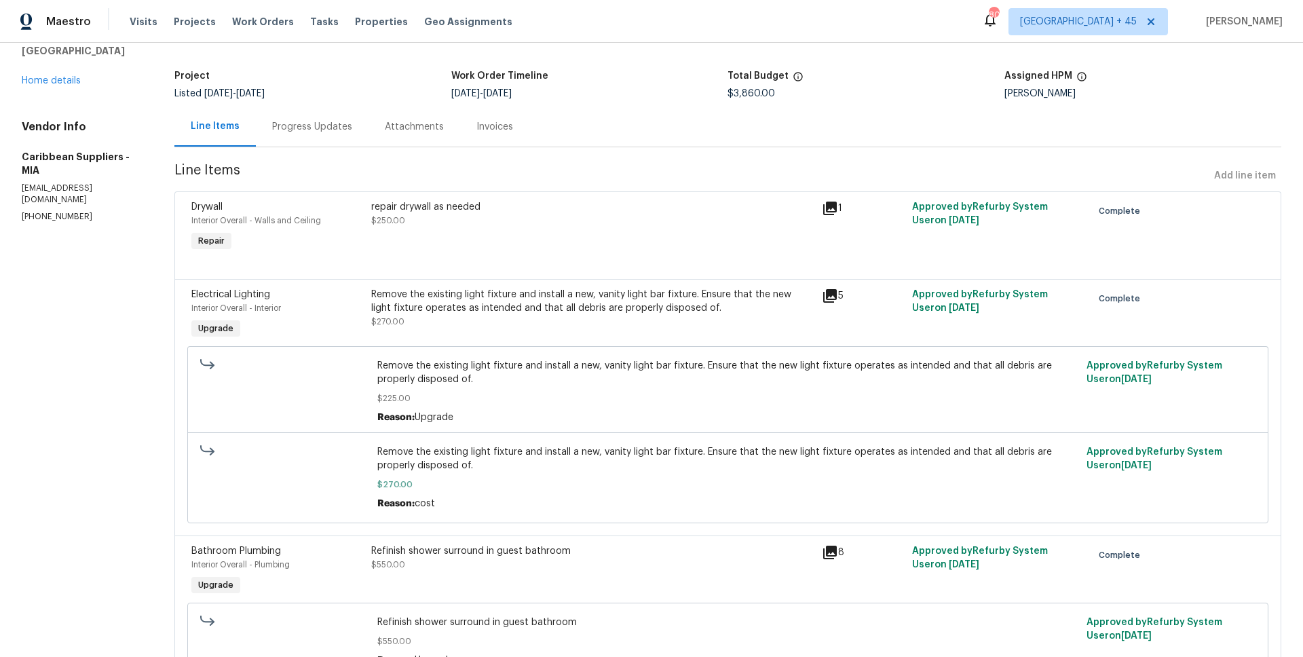
scroll to position [167, 0]
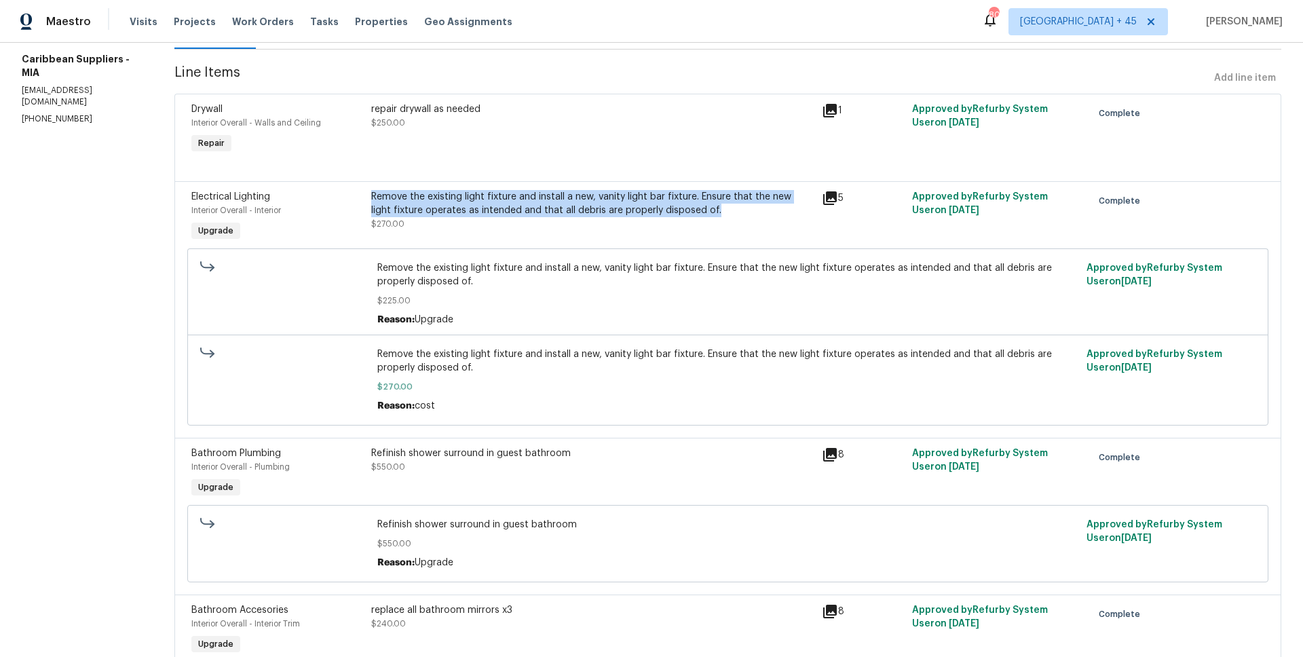
copy div "Remove the existing light fixture and install a new, vanity light bar fixture. …"
drag, startPoint x: 383, startPoint y: 195, endPoint x: 730, endPoint y: 215, distance: 348.0
click at [730, 215] on div "Remove the existing light fixture and install a new, vanity light bar fixture. …" at bounding box center [592, 203] width 442 height 27
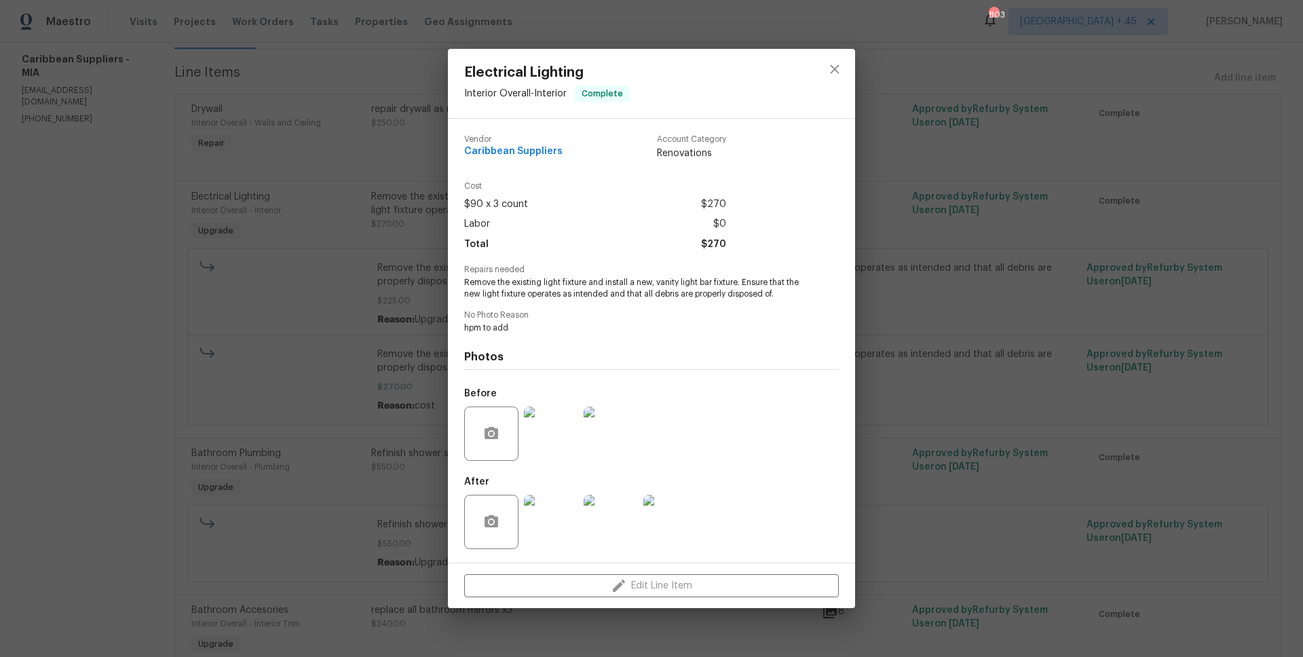
click at [271, 233] on div "Electrical Lighting Interior Overall - Interior Complete Vendor Caribbean Suppl…" at bounding box center [651, 328] width 1303 height 657
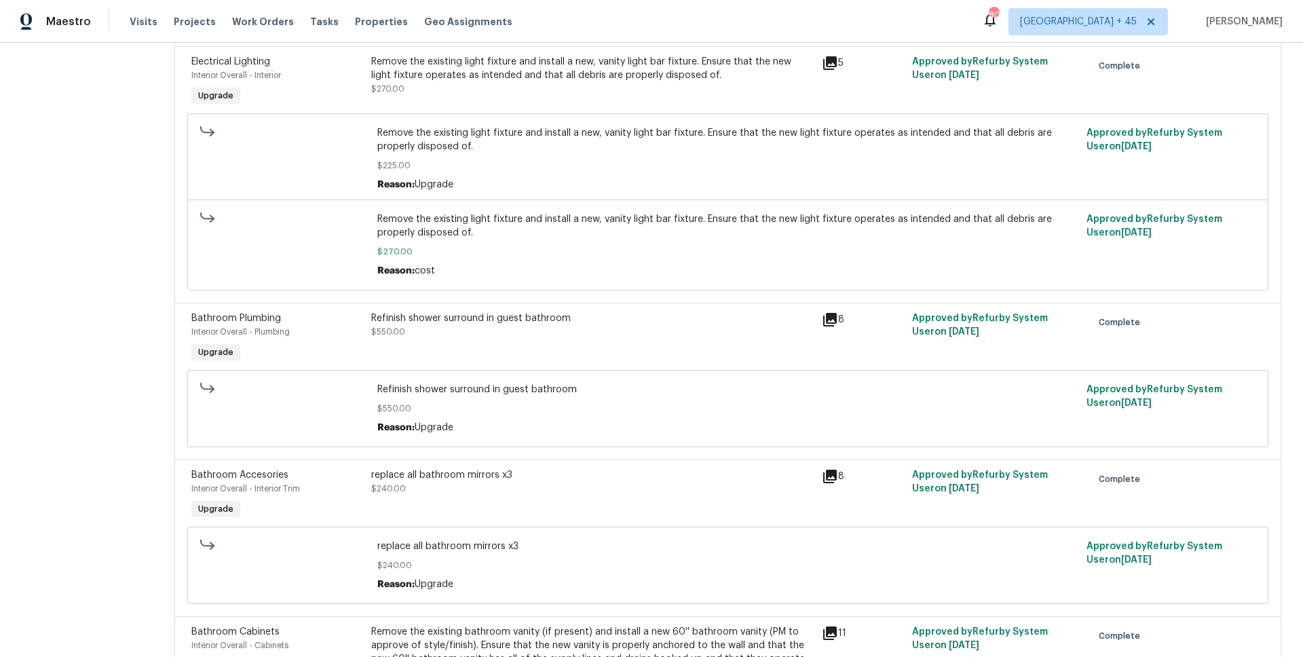
scroll to position [354, 0]
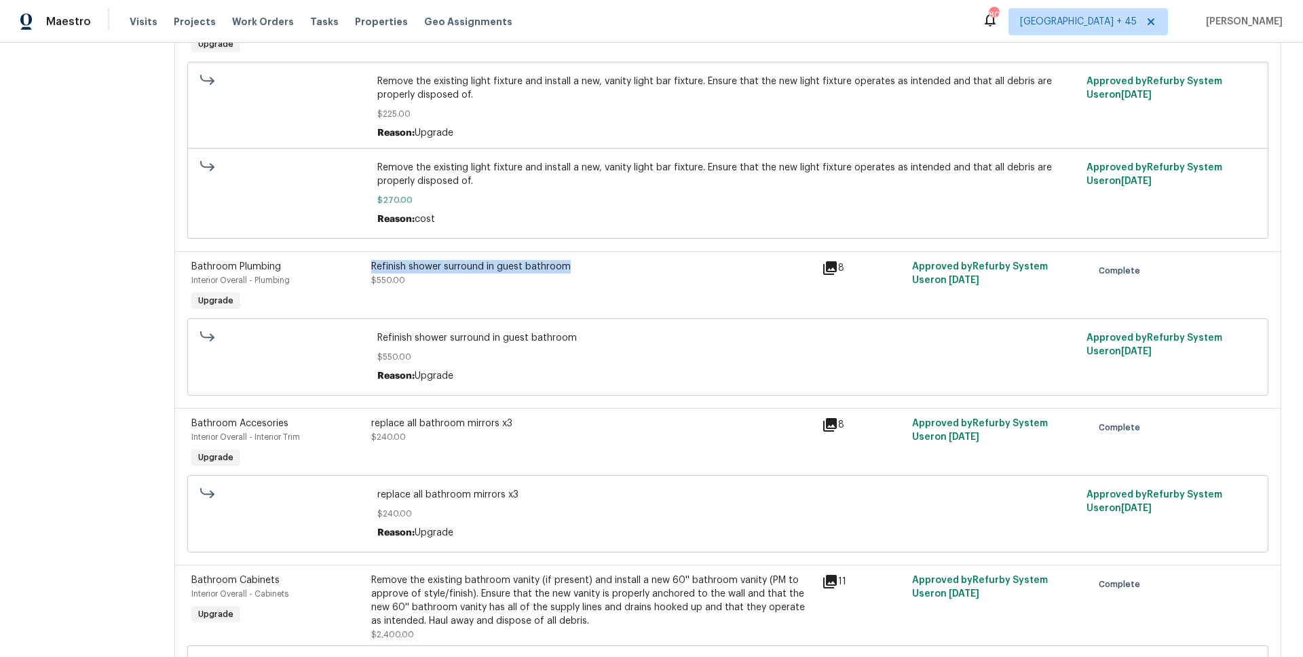
drag, startPoint x: 381, startPoint y: 265, endPoint x: 587, endPoint y: 265, distance: 205.6
click at [587, 265] on div "Refinish shower surround in guest bathroom $550.00" at bounding box center [592, 287] width 451 height 62
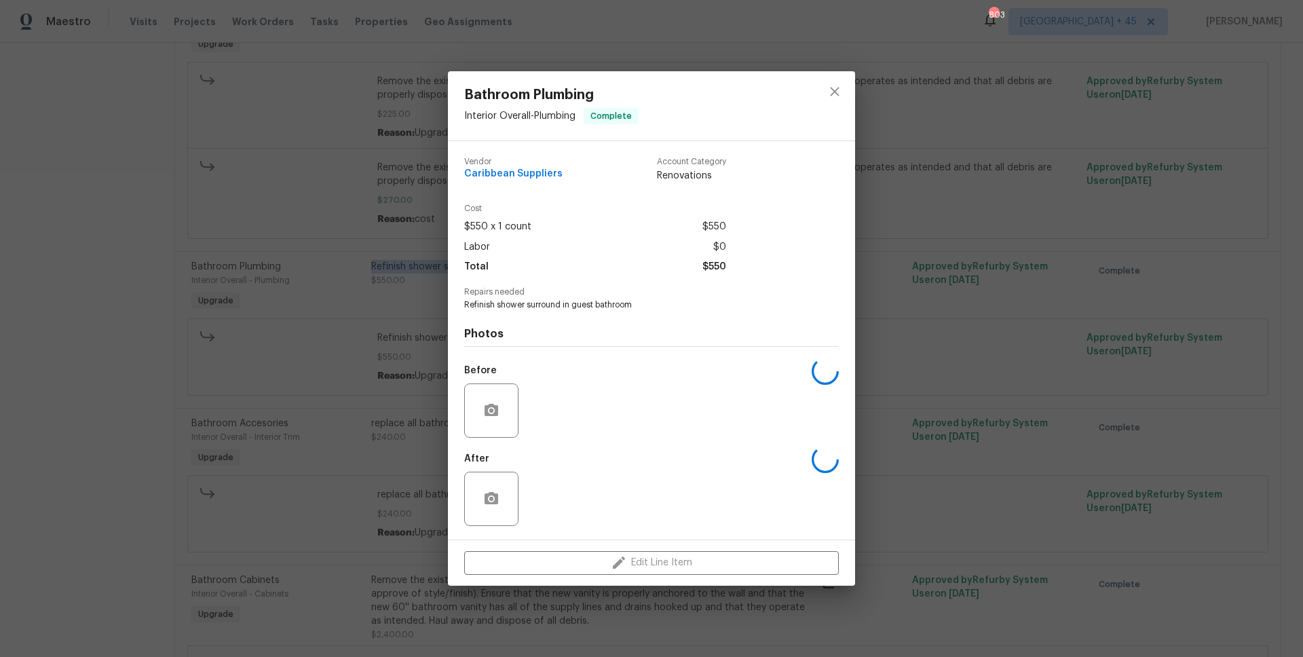
copy div "Refinish shower surround in guest bathroom"
click at [264, 410] on div "Bathroom Plumbing Interior Overall - Plumbing Complete Vendor Caribbean Supplie…" at bounding box center [651, 328] width 1303 height 657
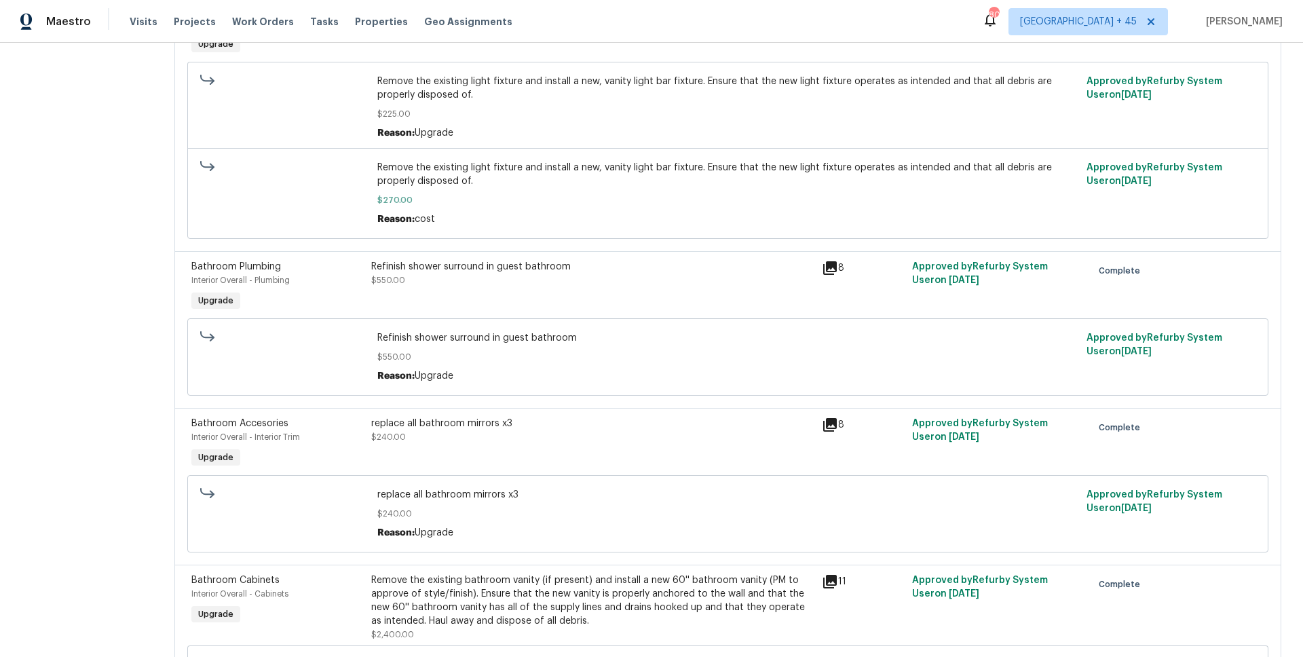
scroll to position [438, 0]
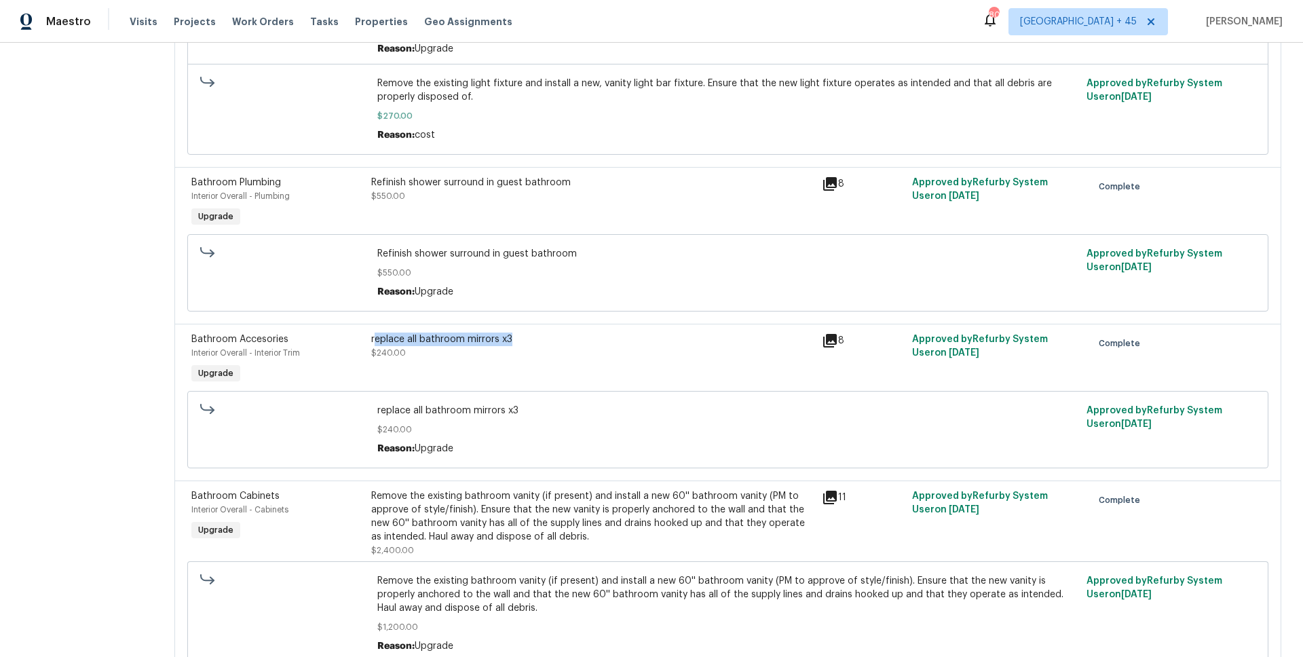
drag, startPoint x: 385, startPoint y: 340, endPoint x: 549, endPoint y: 339, distance: 164.2
click at [549, 339] on div "replace all bathroom mirrors x3" at bounding box center [592, 339] width 442 height 14
copy div "eplace all bathroom mirrors x3"
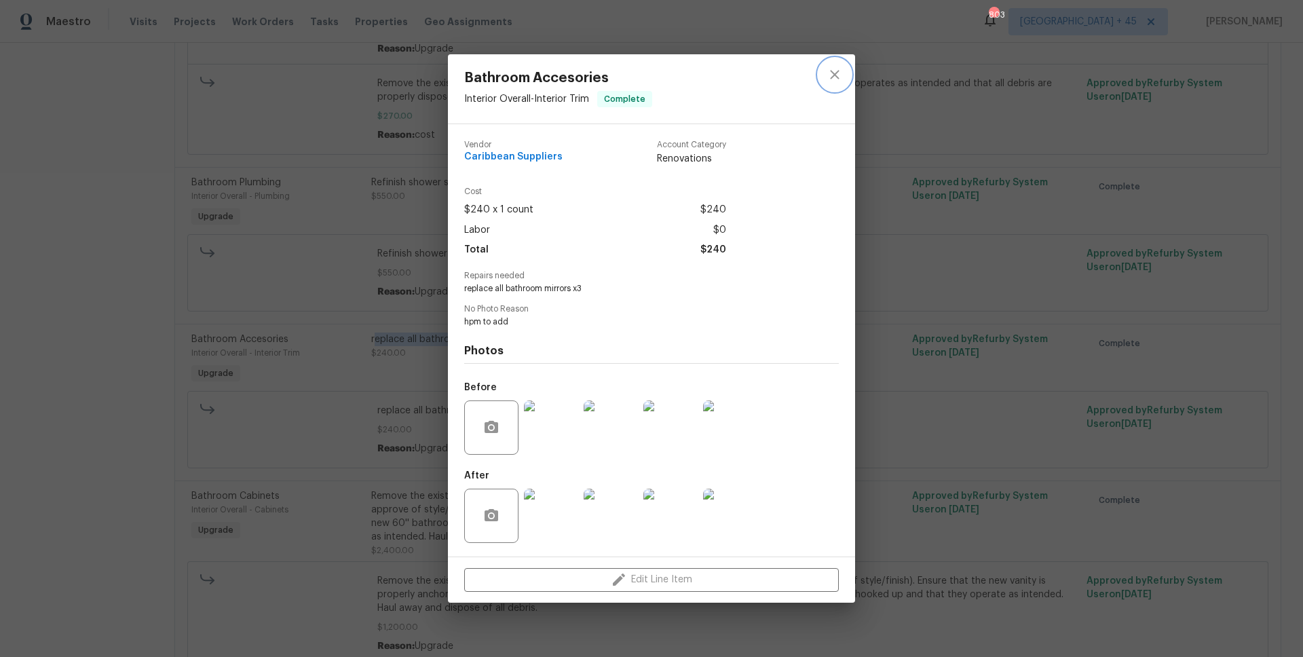
click at [833, 75] on icon "close" at bounding box center [834, 74] width 16 height 16
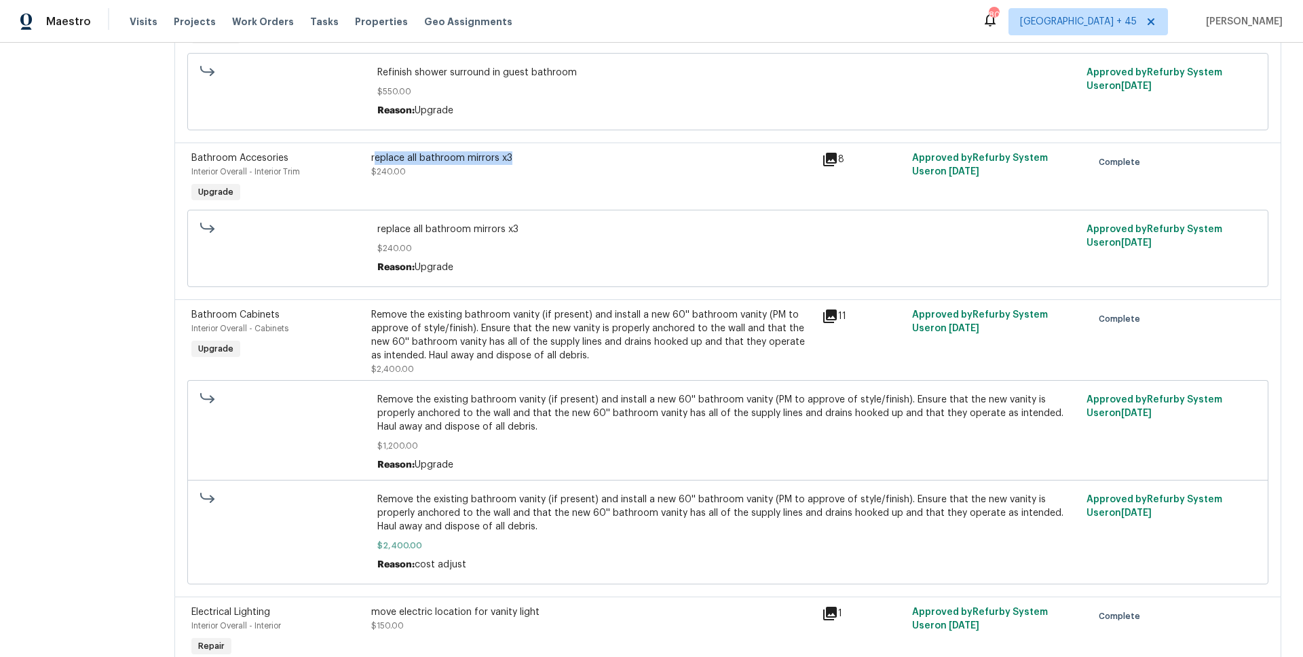
scroll to position [689, 0]
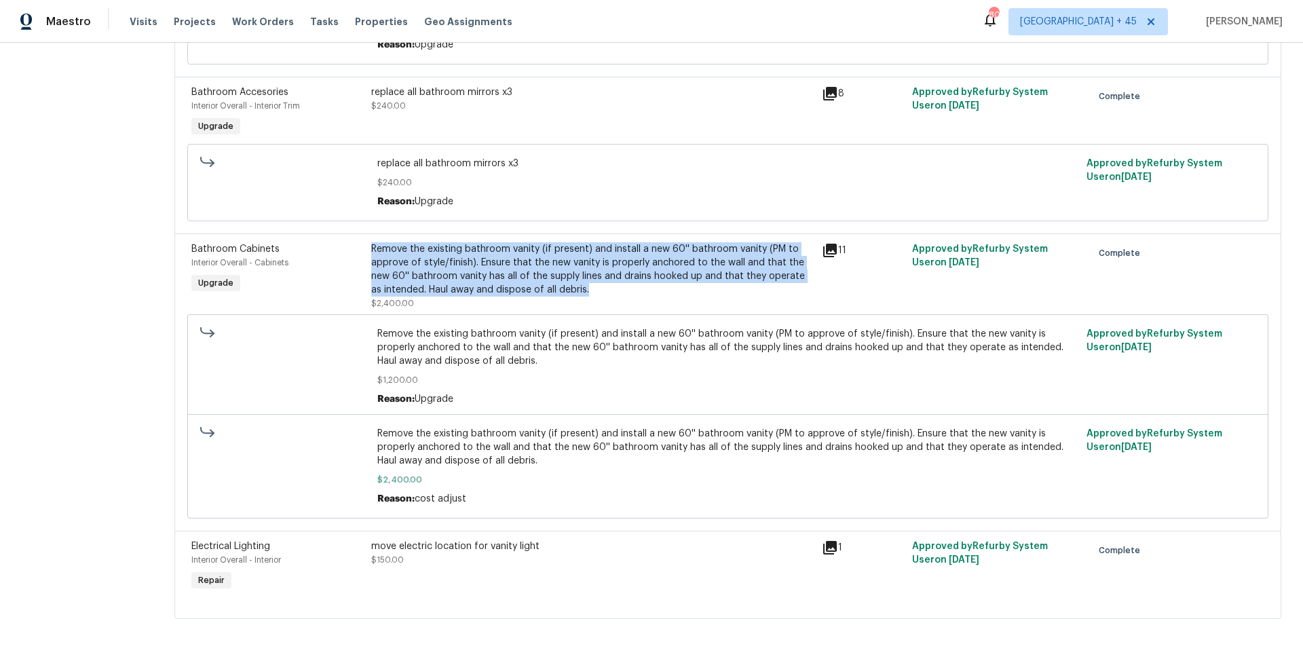
copy div "Remove the existing bathroom vanity (if present) and install a new 60'' bathroo…"
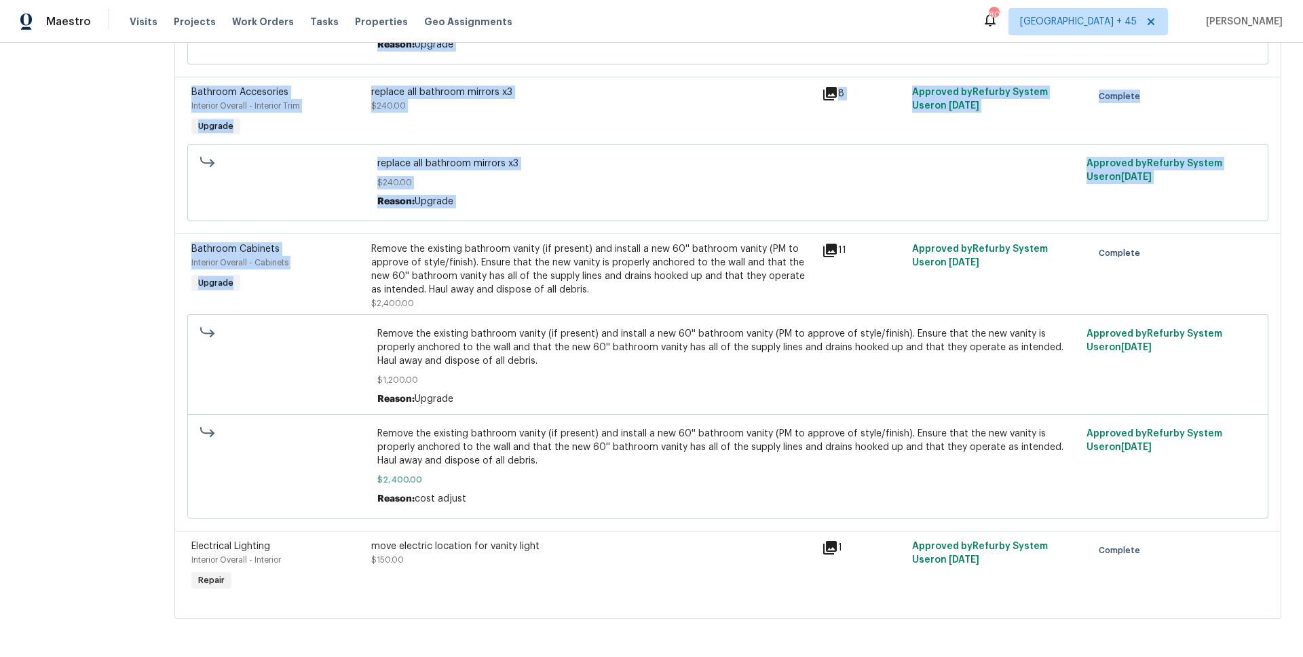
drag, startPoint x: 383, startPoint y: 246, endPoint x: 88, endPoint y: 398, distance: 332.6
click at [100, 389] on div "All work orders [STREET_ADDRESS] Home details Vendor Info Caribbean Suppliers -…" at bounding box center [651, 7] width 1303 height 1299
click at [88, 398] on section "All work orders [STREET_ADDRESS] Home details Vendor Info Caribbean Suppliers -…" at bounding box center [82, 7] width 120 height 1255
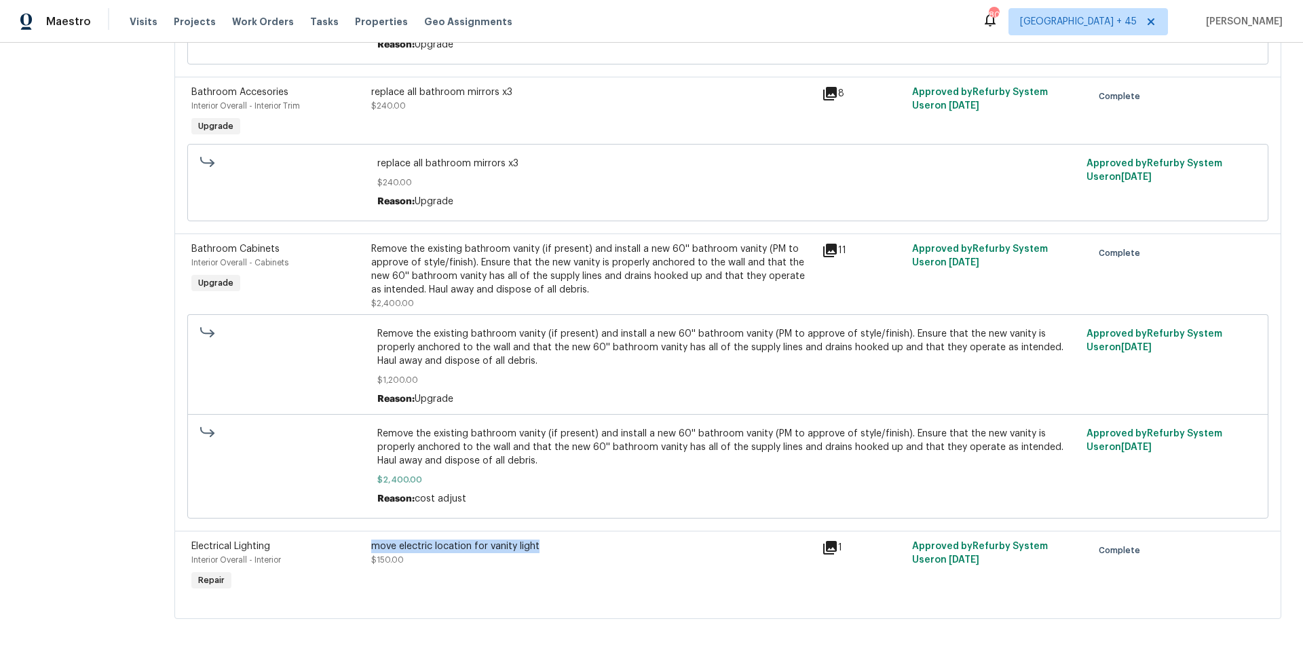
copy div "move electric location for vanity light"
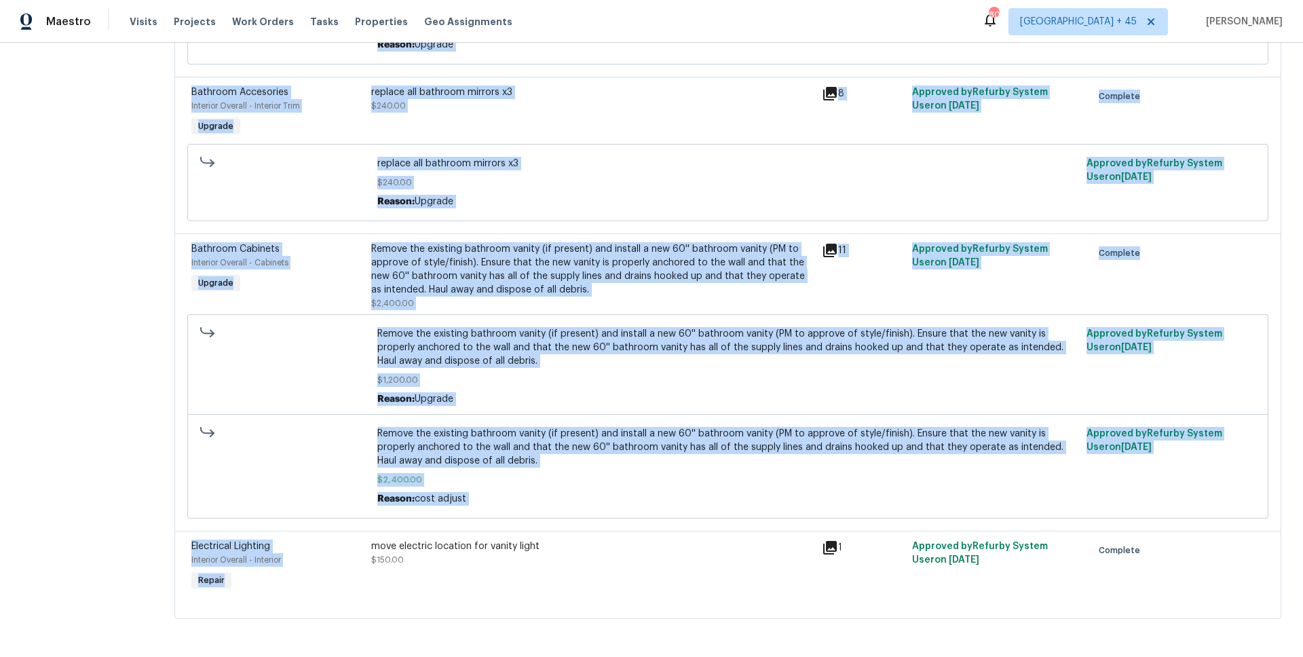
drag, startPoint x: 383, startPoint y: 544, endPoint x: 54, endPoint y: 444, distance: 343.9
click at [60, 449] on div "All work orders [STREET_ADDRESS] Home details Vendor Info Caribbean Suppliers -…" at bounding box center [651, 7] width 1303 height 1299
click at [54, 444] on section "All work orders [STREET_ADDRESS] Home details Vendor Info Caribbean Suppliers -…" at bounding box center [82, 7] width 120 height 1255
